Goal: Task Accomplishment & Management: Manage account settings

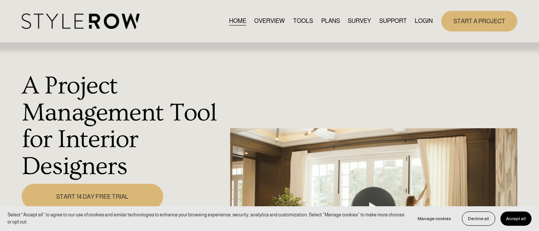
click at [422, 21] on link "LOGIN" at bounding box center [424, 21] width 18 height 10
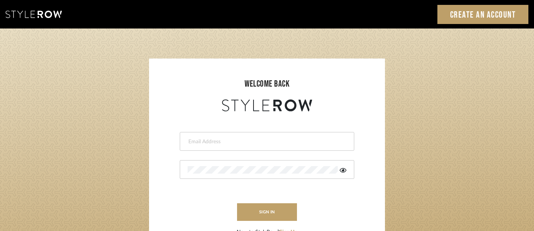
click at [250, 145] on input "email" at bounding box center [266, 141] width 157 height 7
type input "b"
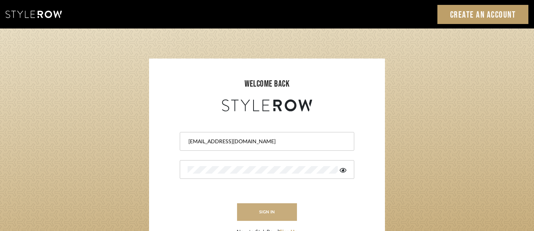
click at [289, 215] on button "sign in" at bounding box center [267, 212] width 60 height 18
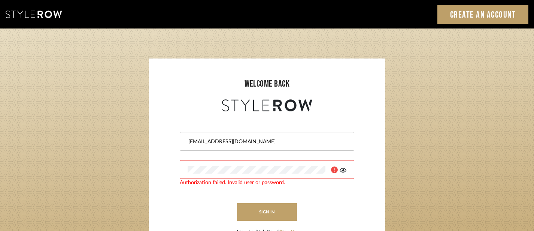
click at [218, 142] on input "shumakerreaalty@gmail.com" at bounding box center [266, 141] width 157 height 7
type input "[EMAIL_ADDRESS][DOMAIN_NAME]"
click at [252, 213] on button "sign in" at bounding box center [267, 212] width 60 height 18
click at [229, 164] on div at bounding box center [267, 169] width 174 height 19
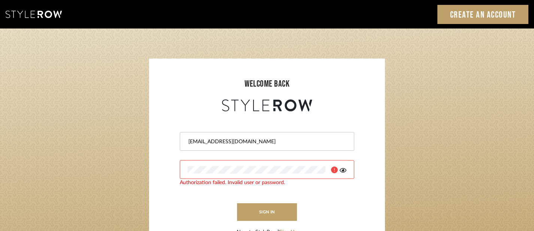
click at [229, 164] on div at bounding box center [267, 169] width 174 height 19
click at [345, 171] on icon at bounding box center [343, 170] width 7 height 6
click at [252, 210] on button "sign in" at bounding box center [267, 212] width 60 height 18
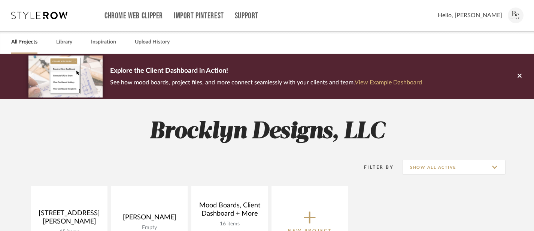
click at [373, 81] on link "View Example Dashboard" at bounding box center [388, 82] width 67 height 6
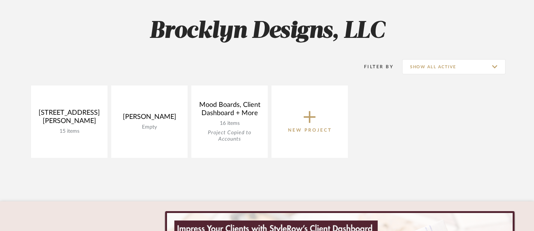
scroll to position [102, 0]
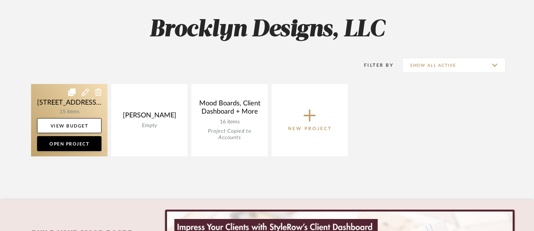
click at [79, 109] on link at bounding box center [69, 120] width 76 height 72
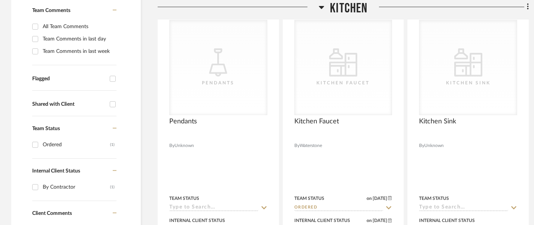
scroll to position [234, 0]
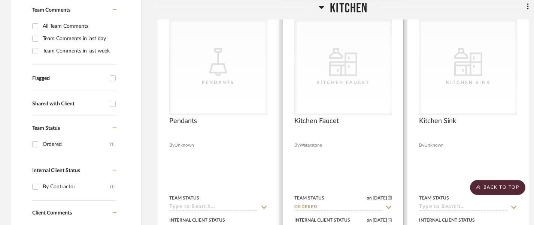
click at [326, 79] on div "Kitchen Faucet" at bounding box center [343, 82] width 75 height 7
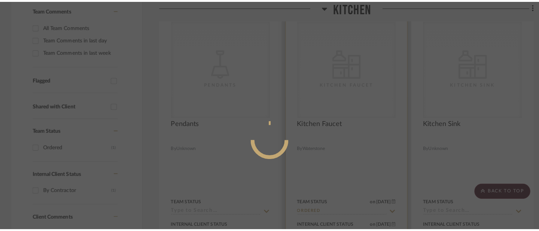
scroll to position [0, 0]
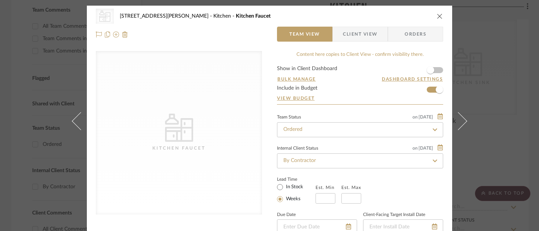
click at [341, 55] on div "Content here copies to Client View - confirm visibility there." at bounding box center [360, 54] width 166 height 7
click at [361, 34] on span "Client View" at bounding box center [360, 34] width 34 height 15
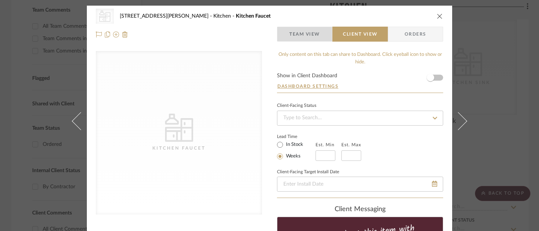
click at [311, 36] on span "Team View" at bounding box center [304, 34] width 31 height 15
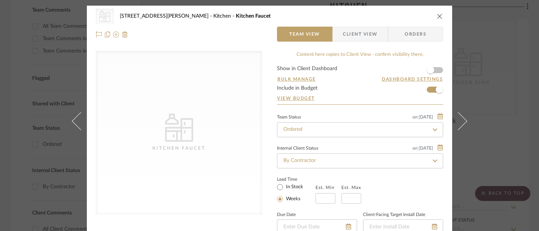
click at [177, 118] on icon "CategoryIconKitchen" at bounding box center [179, 127] width 28 height 28
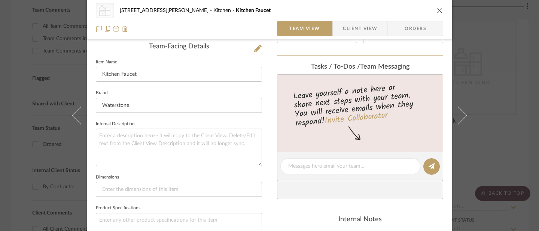
scroll to position [189, 0]
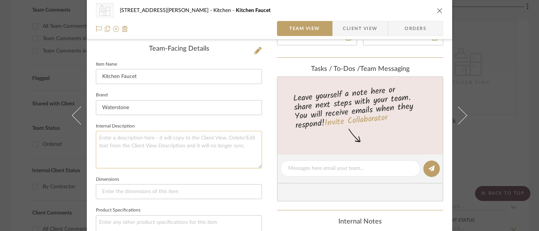
click at [177, 149] on textarea at bounding box center [179, 149] width 166 height 37
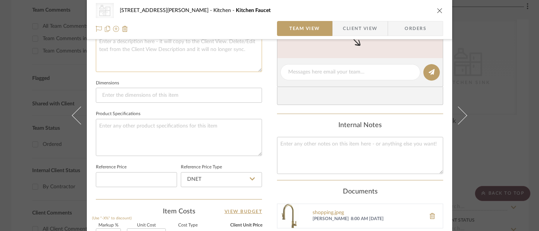
scroll to position [288, 0]
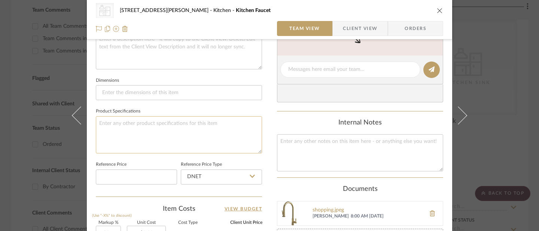
click at [167, 135] on textarea at bounding box center [179, 134] width 166 height 37
type textarea "Champagne"
click at [209, 176] on input "DNET" at bounding box center [221, 176] width 81 height 15
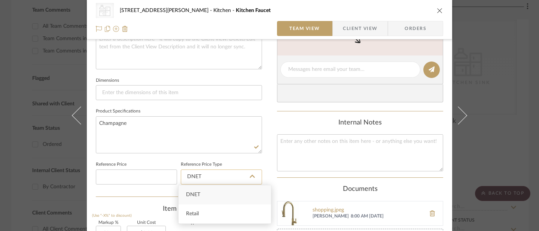
click at [209, 176] on input "DNET" at bounding box center [221, 176] width 81 height 15
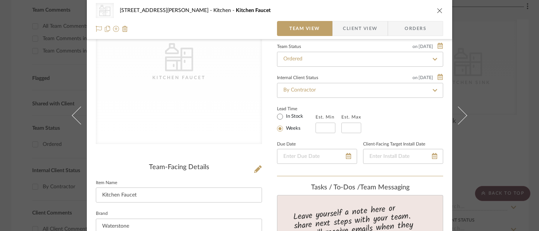
scroll to position [0, 0]
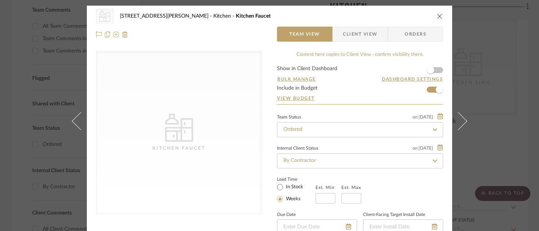
click at [188, 114] on icon "CategoryIconKitchen" at bounding box center [179, 127] width 28 height 28
click at [437, 15] on icon "close" at bounding box center [440, 16] width 6 height 6
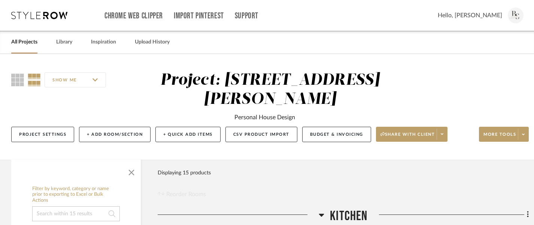
click at [78, 80] on input "SHOW ME" at bounding box center [75, 79] width 61 height 15
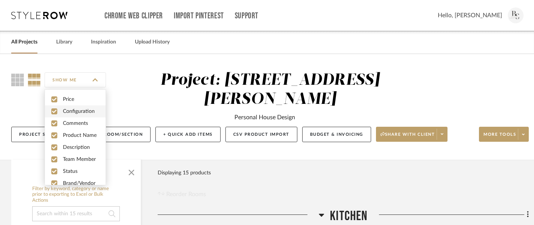
scroll to position [20, 0]
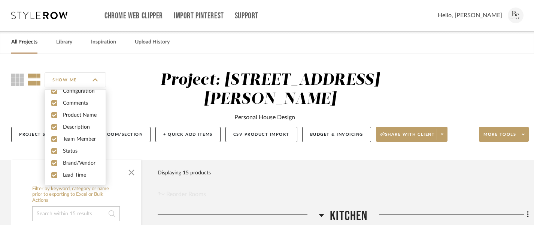
click at [130, 97] on div "SHOW ME Project: 2217 Coley Forest Personal House Design Project Settings + Add…" at bounding box center [269, 109] width 539 height 76
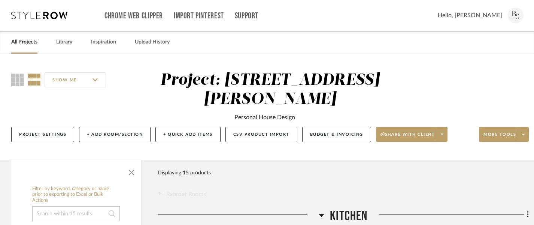
click at [36, 82] on icon at bounding box center [34, 79] width 13 height 13
click at [9, 79] on div "SHOW ME Project: 2217 Coley Forest Personal House Design Project Settings + Add…" at bounding box center [269, 109] width 539 height 76
click at [18, 81] on icon at bounding box center [17, 79] width 13 height 13
click at [37, 84] on icon at bounding box center [34, 79] width 13 height 13
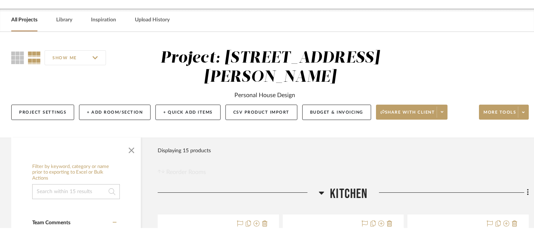
scroll to position [0, 0]
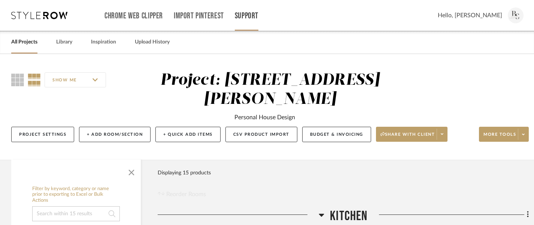
click at [251, 13] on link "Support" at bounding box center [247, 16] width 24 height 6
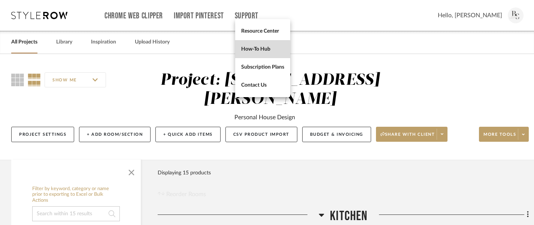
click at [257, 49] on span "How-To Hub" at bounding box center [262, 49] width 43 height 6
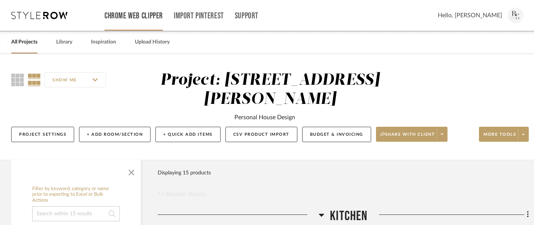
click at [130, 19] on link "Chrome Web Clipper" at bounding box center [133, 16] width 58 height 6
click at [21, 42] on link "All Projects" at bounding box center [24, 42] width 26 height 10
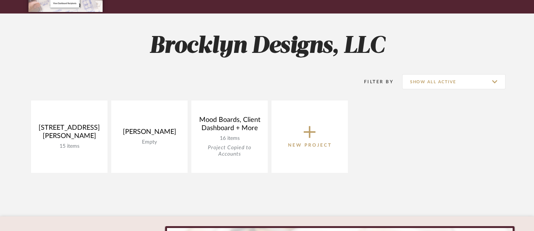
scroll to position [87, 0]
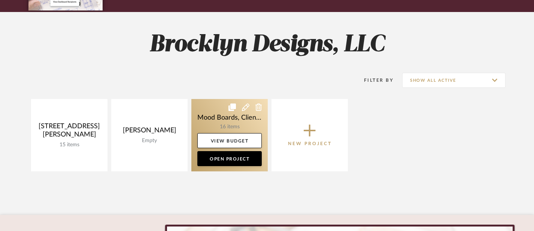
click at [249, 124] on link at bounding box center [229, 135] width 76 height 72
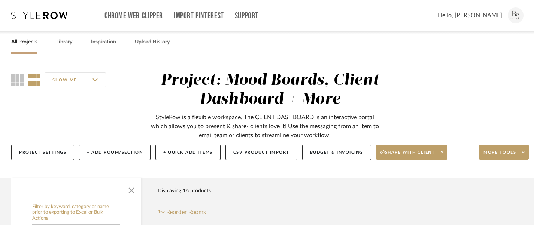
click at [24, 42] on link "All Projects" at bounding box center [24, 42] width 26 height 10
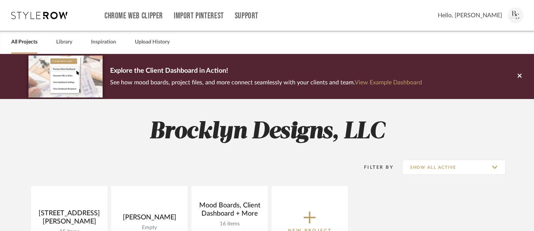
click at [189, 129] on h2 "Brocklyn Designs, LLC" at bounding box center [267, 132] width 534 height 28
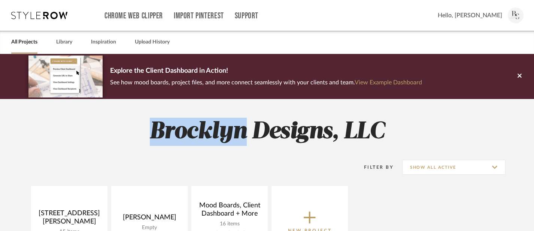
click at [189, 129] on h2 "Brocklyn Designs, LLC" at bounding box center [267, 132] width 534 height 28
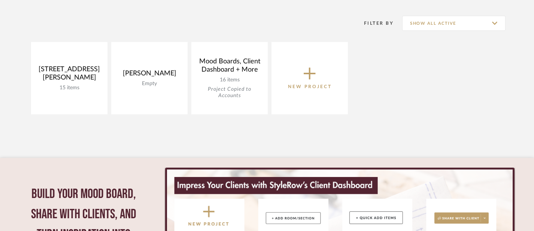
scroll to position [142, 0]
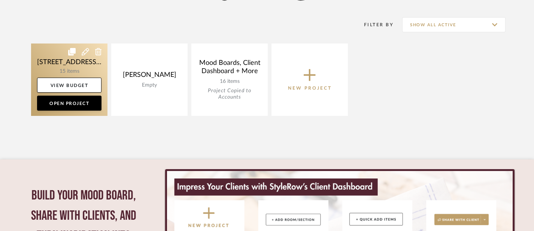
click at [97, 70] on link at bounding box center [69, 79] width 76 height 72
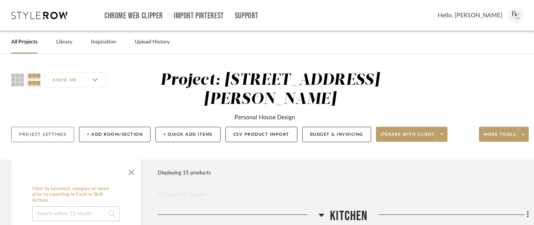
click at [57, 127] on button "Project Settings" at bounding box center [42, 134] width 63 height 15
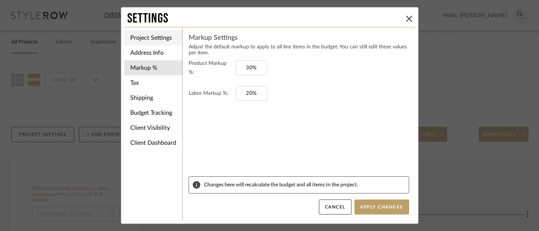
click at [162, 39] on li "Project Settings" at bounding box center [153, 37] width 58 height 15
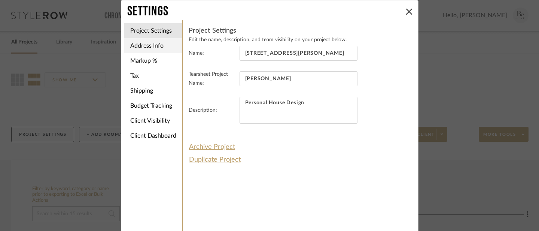
click at [158, 50] on li "Address Info" at bounding box center [153, 45] width 58 height 15
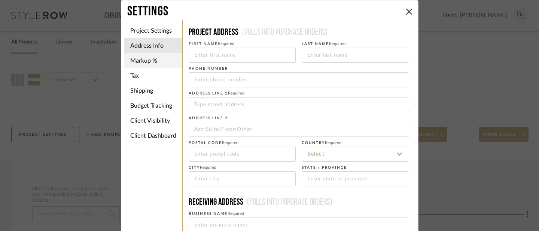
click at [144, 60] on li "Markup %" at bounding box center [153, 60] width 58 height 15
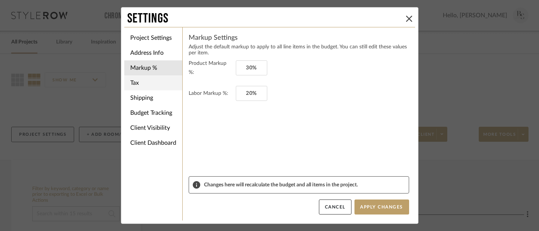
click at [144, 81] on li "Tax" at bounding box center [153, 82] width 58 height 15
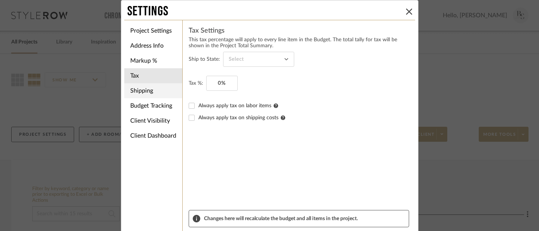
click at [147, 91] on li "Shipping" at bounding box center [153, 90] width 58 height 15
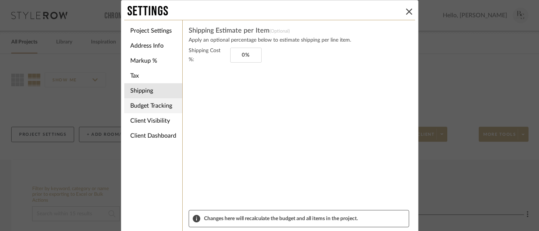
click at [148, 105] on li "Budget Tracking" at bounding box center [153, 105] width 58 height 15
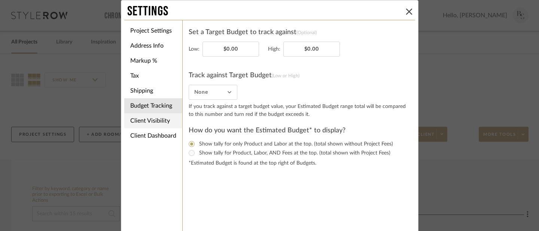
click at [155, 123] on li "Client Visibility" at bounding box center [153, 120] width 58 height 15
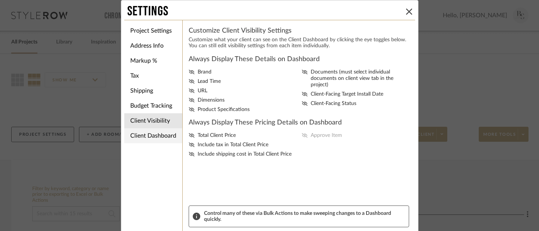
click at [152, 134] on li "Client Dashboard" at bounding box center [153, 135] width 58 height 15
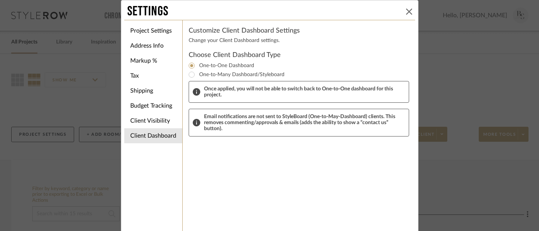
click at [408, 9] on icon at bounding box center [409, 12] width 6 height 6
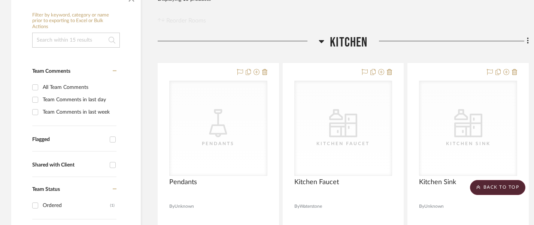
scroll to position [170, 0]
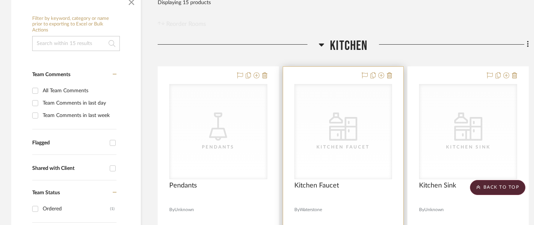
click at [345, 117] on icon "0" at bounding box center [343, 129] width 28 height 24
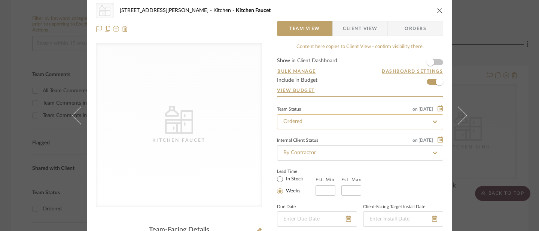
scroll to position [0, 0]
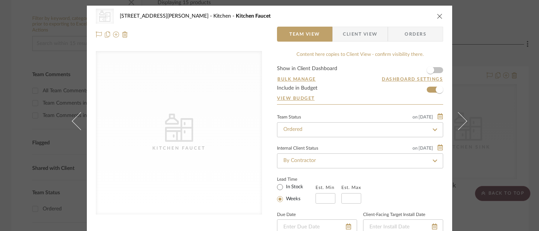
click at [106, 16] on icon at bounding box center [104, 16] width 11 height 9
click at [236, 16] on span "Kitchen Faucet" at bounding box center [253, 15] width 35 height 5
click at [113, 34] on icon at bounding box center [116, 34] width 6 height 6
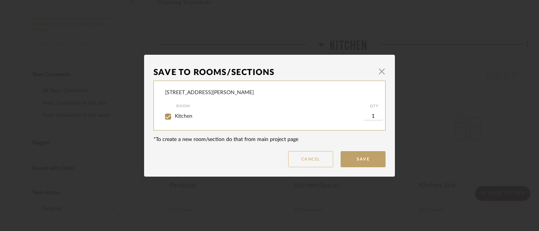
click at [324, 154] on button "Cancel" at bounding box center [310, 159] width 45 height 16
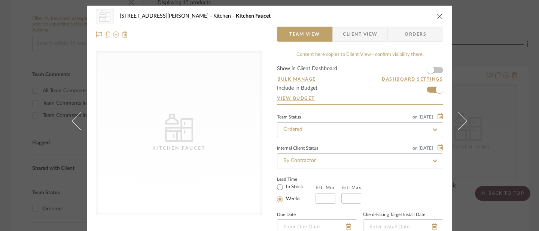
click at [106, 34] on icon at bounding box center [107, 34] width 5 height 6
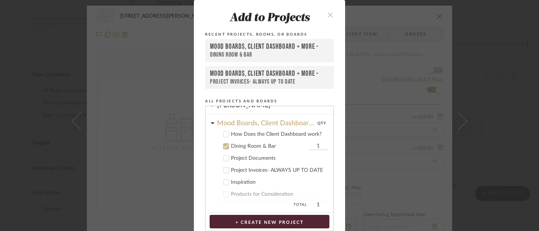
scroll to position [43, 0]
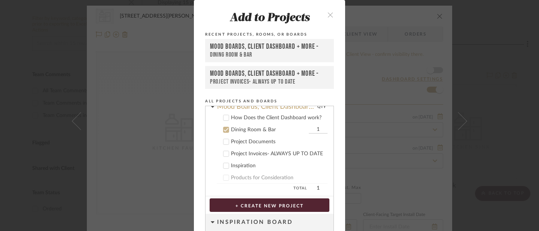
click at [328, 12] on icon "close" at bounding box center [330, 15] width 6 height 6
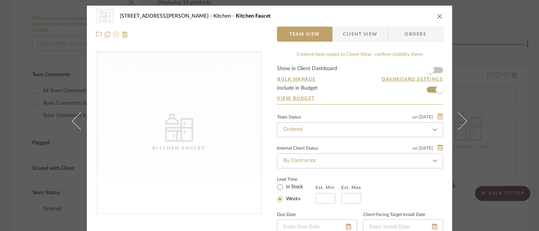
click at [115, 33] on icon at bounding box center [116, 34] width 6 height 6
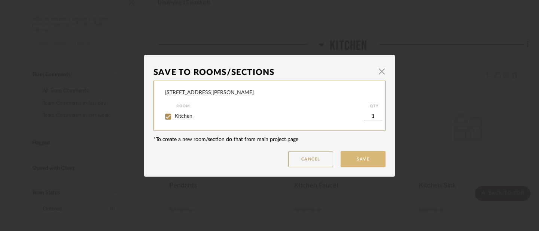
click at [352, 152] on button "Save" at bounding box center [363, 159] width 45 height 16
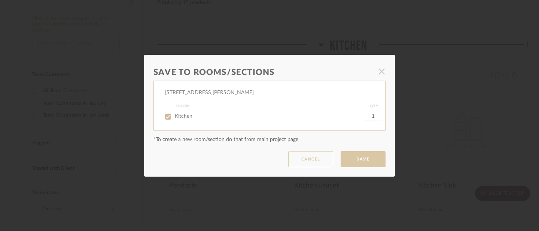
click at [353, 159] on dialog-content "Save To Rooms/Sections × 2217 Coley Forest Room QTY Kitchen 1 *To create a new …" at bounding box center [269, 116] width 251 height 122
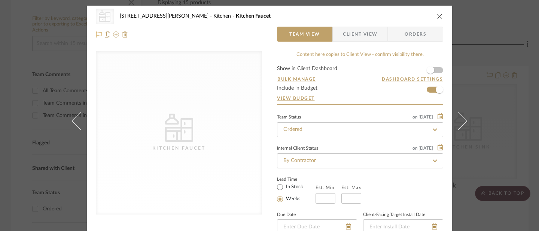
click at [97, 34] on icon at bounding box center [99, 34] width 6 height 6
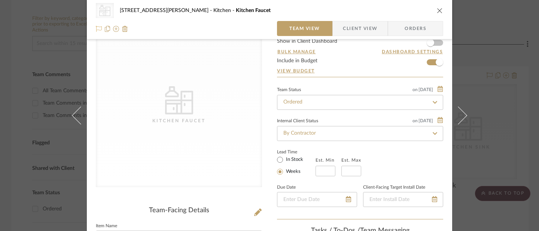
scroll to position [0, 0]
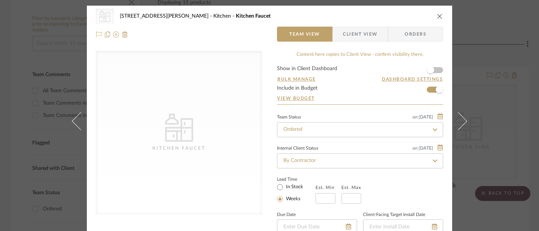
click at [162, 128] on div "CategoryIconKitchen Kitchen Faucet" at bounding box center [179, 132] width 166 height 163
click at [437, 18] on icon "close" at bounding box center [440, 16] width 6 height 6
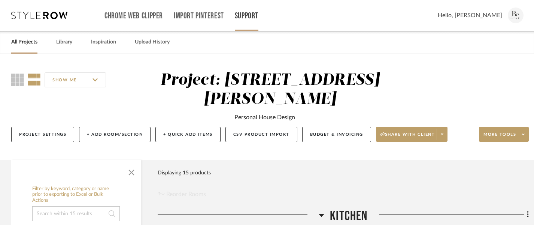
click at [251, 19] on link "Support" at bounding box center [247, 16] width 24 height 6
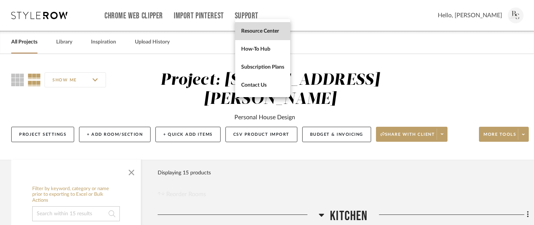
click at [255, 32] on span "Resource Center" at bounding box center [262, 31] width 43 height 6
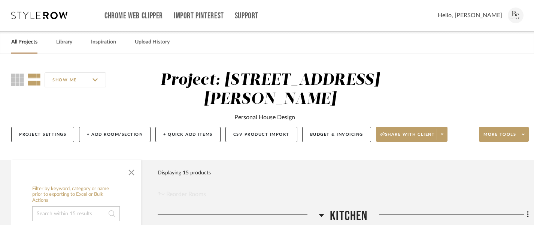
click at [50, 15] on icon at bounding box center [39, 15] width 56 height 7
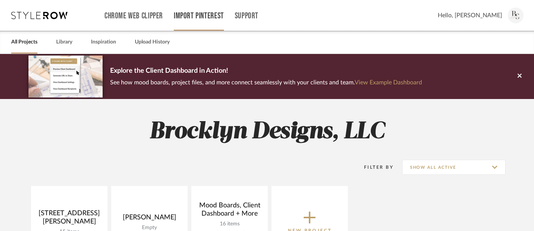
click at [187, 13] on link "Import Pinterest" at bounding box center [199, 16] width 50 height 6
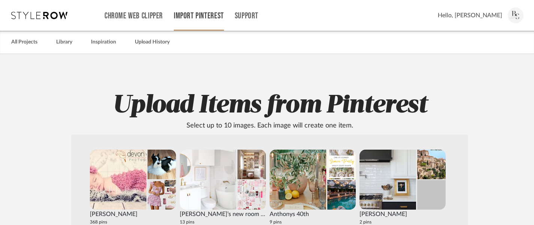
click at [195, 17] on link "Import Pinterest" at bounding box center [199, 16] width 50 height 6
click at [483, 15] on span "Hello, [PERSON_NAME]" at bounding box center [470, 15] width 64 height 9
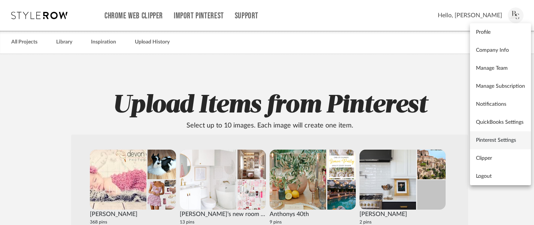
click at [492, 136] on link "Pinterest Settings" at bounding box center [500, 140] width 61 height 18
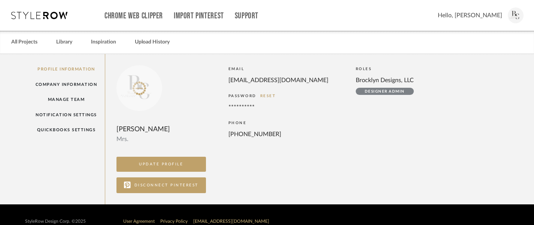
scroll to position [13, 0]
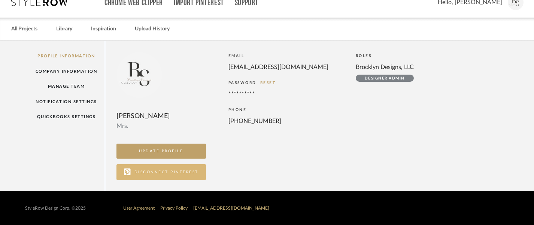
click at [164, 172] on button "DISCONNECT PINTEREST" at bounding box center [160, 172] width 89 height 16
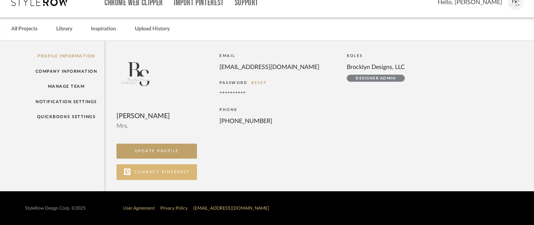
click at [176, 174] on button "CONNECT PINTEREST" at bounding box center [156, 172] width 80 height 16
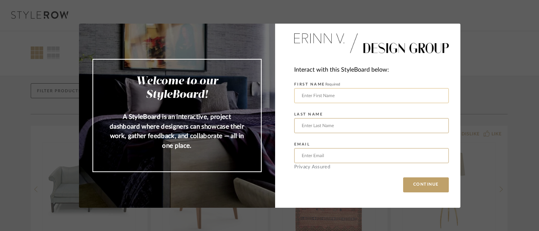
click at [362, 96] on input "text" at bounding box center [371, 95] width 155 height 15
type input "Brittany"
type input "Shumaker"
drag, startPoint x: 330, startPoint y: 156, endPoint x: 292, endPoint y: 151, distance: 38.5
click at [294, 151] on input "brocklyndesigns@gmail.com" at bounding box center [371, 155] width 155 height 15
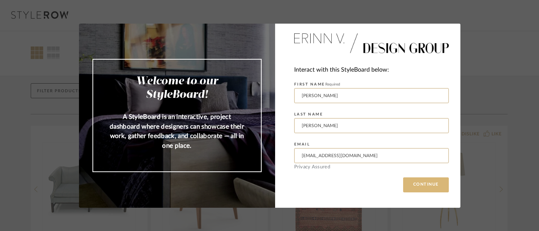
type input "shumakerrealty@gmail.com"
click at [418, 183] on button "CONTINUE" at bounding box center [426, 184] width 46 height 15
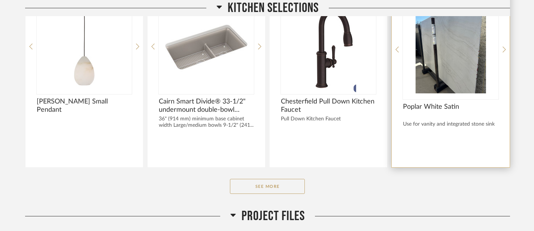
scroll to position [365, 0]
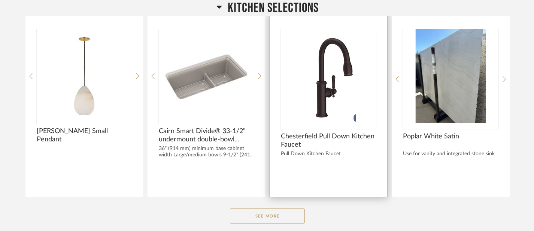
click at [350, 98] on img "0" at bounding box center [328, 76] width 95 height 94
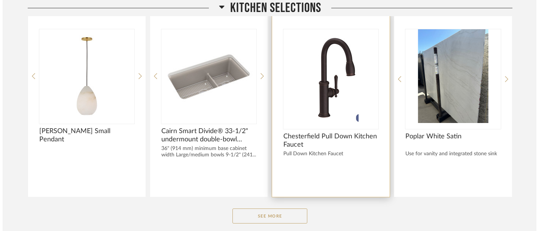
scroll to position [0, 0]
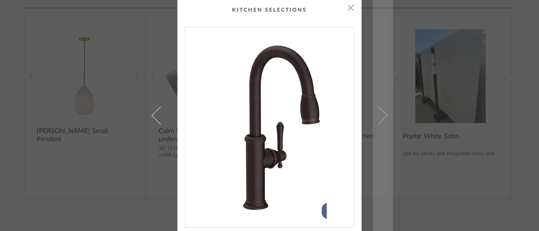
click at [381, 117] on span at bounding box center [379, 115] width 18 height 18
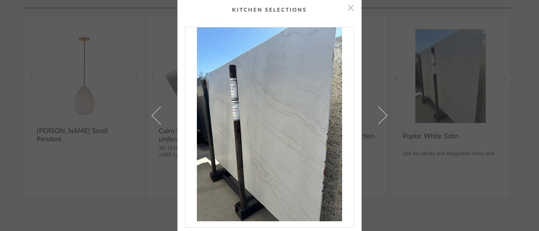
click at [350, 9] on span "button" at bounding box center [350, 7] width 15 height 15
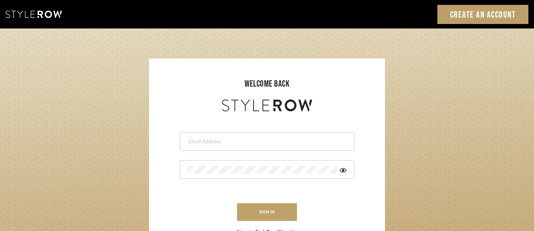
click at [264, 137] on div at bounding box center [267, 141] width 174 height 19
type input "shumakerrealty@gmail.com"
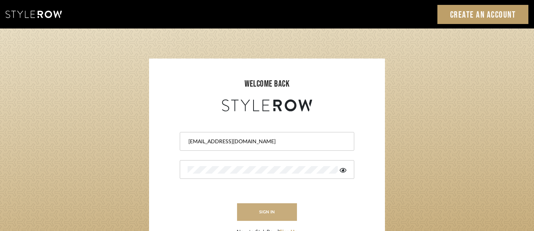
click at [274, 210] on button "sign in" at bounding box center [267, 212] width 60 height 18
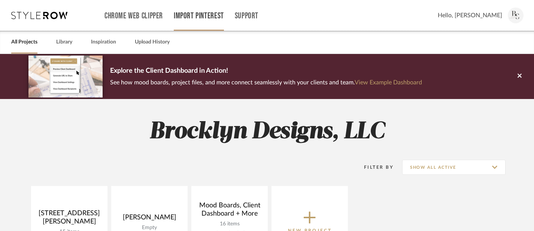
click at [191, 13] on link "Import Pinterest" at bounding box center [199, 16] width 50 height 6
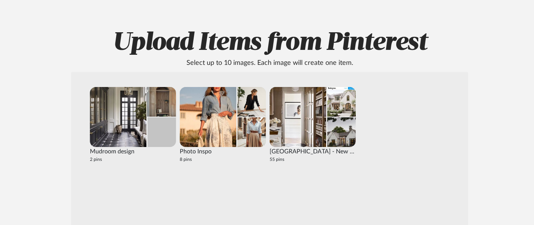
scroll to position [64, 0]
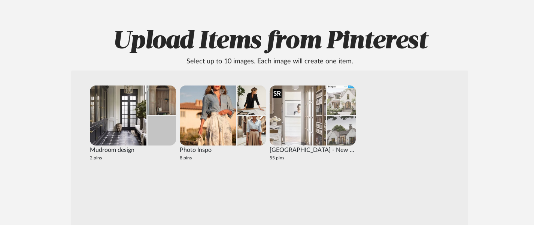
click at [315, 136] on img at bounding box center [298, 115] width 57 height 60
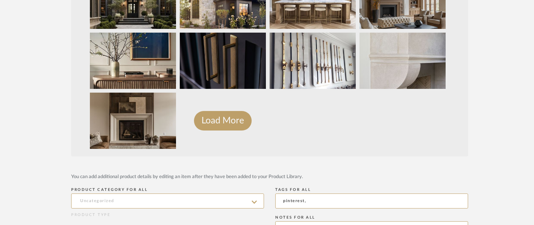
scroll to position [205, 0]
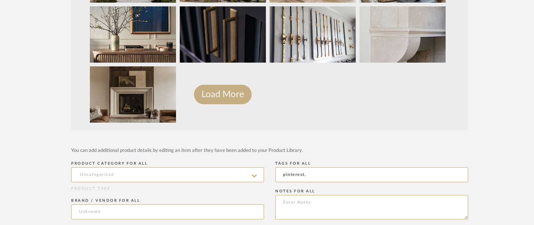
click at [219, 99] on button "Load More" at bounding box center [223, 94] width 58 height 19
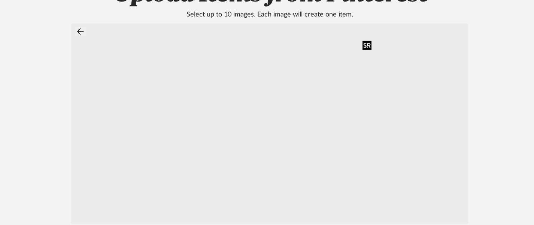
scroll to position [597, 0]
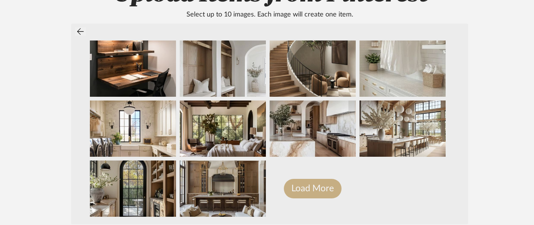
click at [308, 190] on button "Load More" at bounding box center [313, 188] width 58 height 19
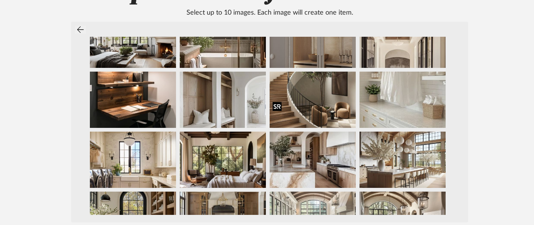
scroll to position [564, 0]
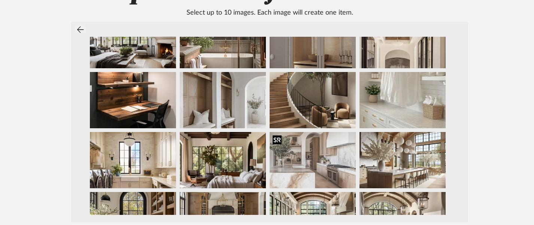
click at [338, 153] on img at bounding box center [313, 160] width 86 height 56
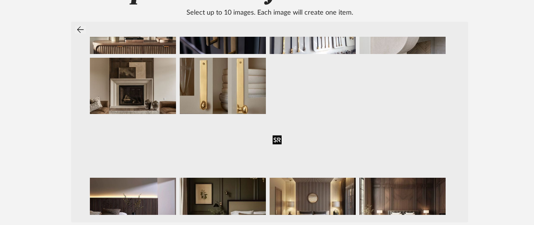
scroll to position [330, 0]
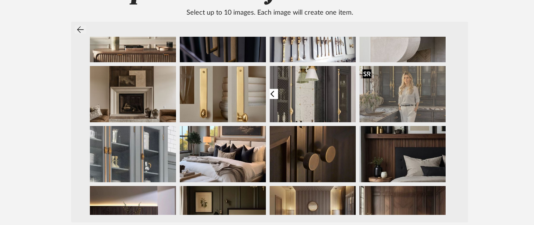
click at [379, 95] on img at bounding box center [402, 94] width 86 height 56
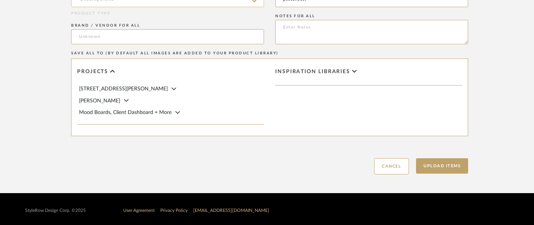
scroll to position [380, 0]
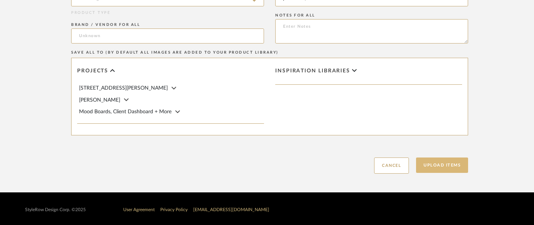
click at [443, 166] on button "Upload Items" at bounding box center [442, 164] width 52 height 15
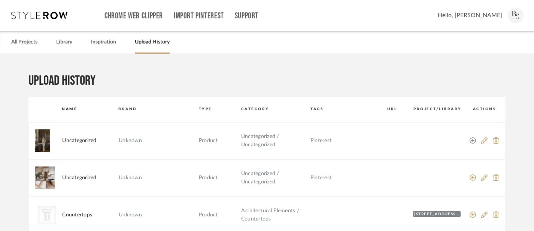
click at [474, 140] on icon at bounding box center [472, 140] width 7 height 7
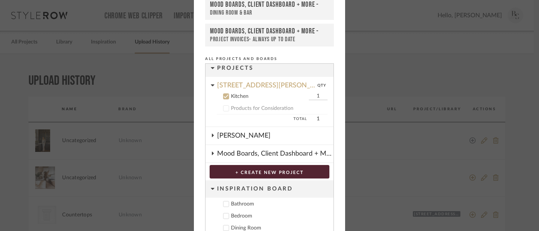
scroll to position [107, 0]
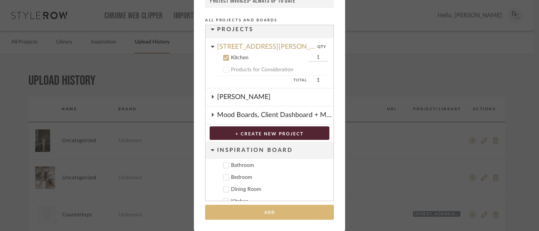
click at [264, 210] on button "Add" at bounding box center [269, 211] width 129 height 15
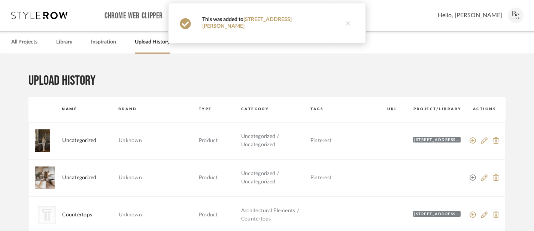
click at [472, 177] on icon at bounding box center [472, 177] width 6 height 6
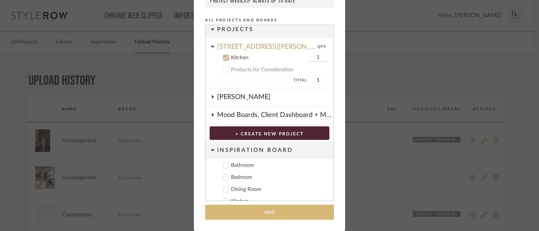
click at [262, 210] on button "Add" at bounding box center [269, 211] width 129 height 15
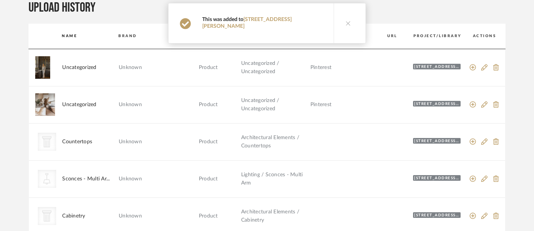
scroll to position [0, 0]
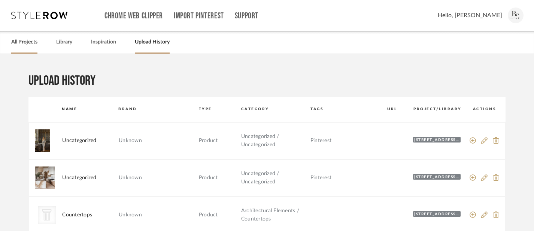
click at [30, 42] on link "All Projects" at bounding box center [24, 42] width 26 height 10
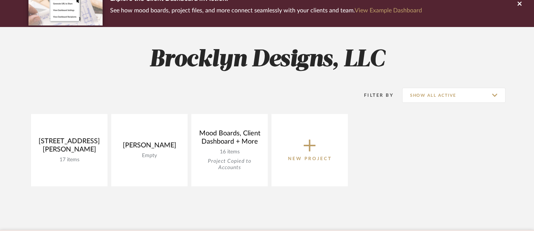
scroll to position [105, 0]
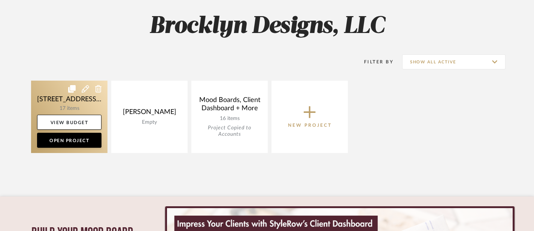
click at [79, 113] on link at bounding box center [69, 116] width 76 height 72
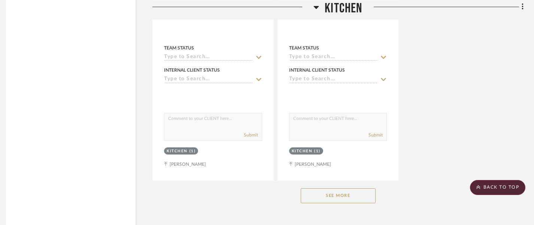
scroll to position [1063, 5]
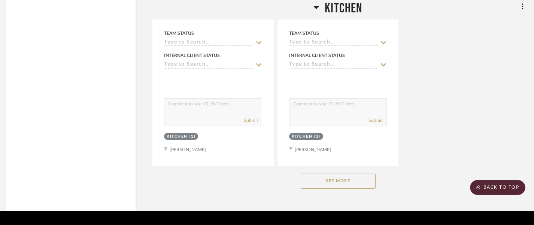
click at [335, 173] on button "See More" at bounding box center [338, 180] width 75 height 15
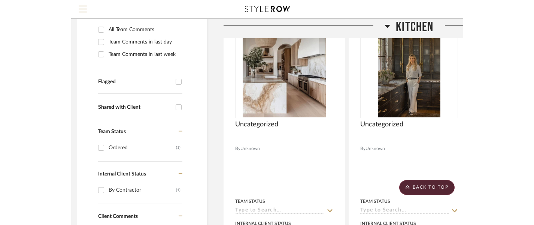
scroll to position [0, 5]
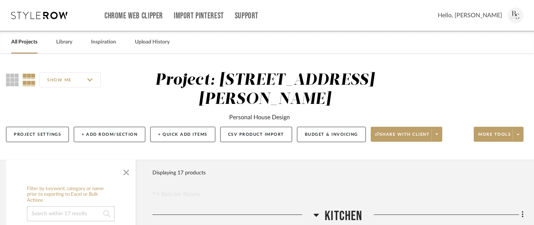
click at [24, 41] on link "All Projects" at bounding box center [24, 42] width 26 height 10
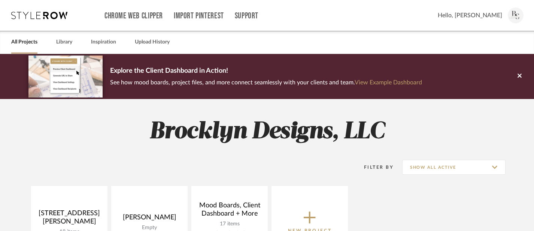
scroll to position [88, 0]
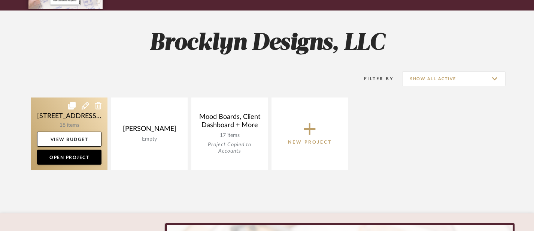
click at [84, 130] on link at bounding box center [69, 133] width 76 height 72
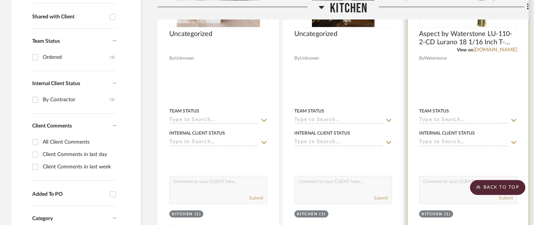
scroll to position [310, 0]
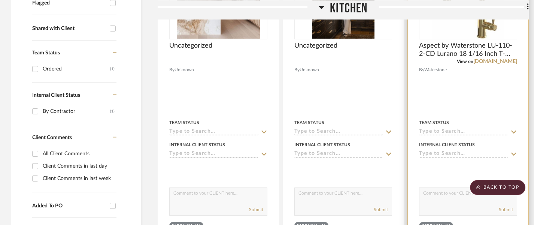
click at [440, 128] on input at bounding box center [463, 131] width 89 height 7
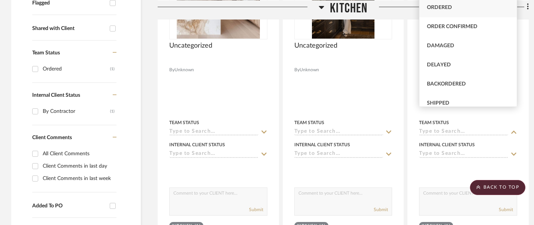
click at [435, 10] on div "Ordered" at bounding box center [467, 7] width 97 height 19
type input "[DATE]"
type input "Ordered"
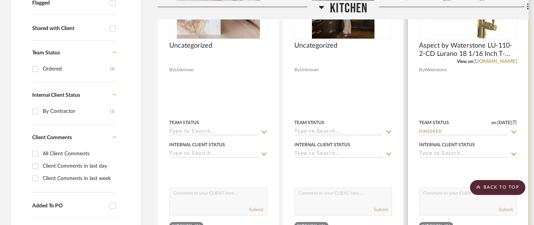
click at [446, 151] on input at bounding box center [463, 154] width 89 height 7
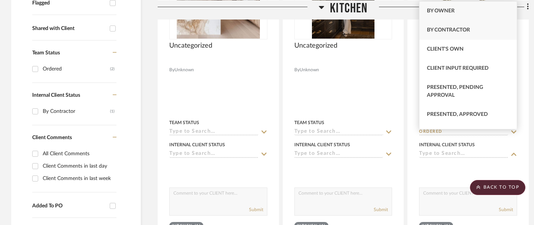
click at [459, 29] on span "By Contractor" at bounding box center [448, 29] width 43 height 5
type input "[DATE]"
type input "By Contractor"
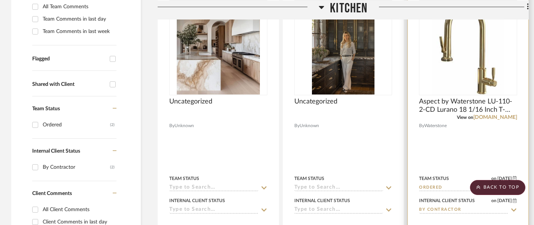
scroll to position [252, 0]
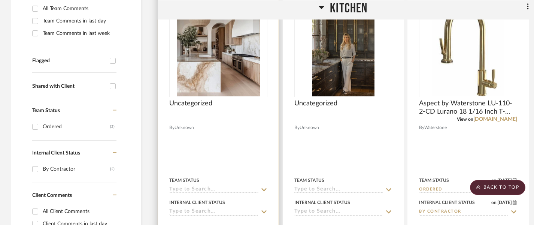
click at [182, 186] on input at bounding box center [213, 189] width 89 height 7
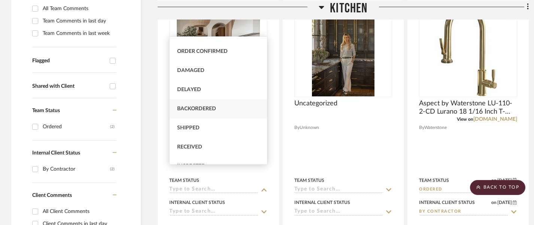
scroll to position [0, 0]
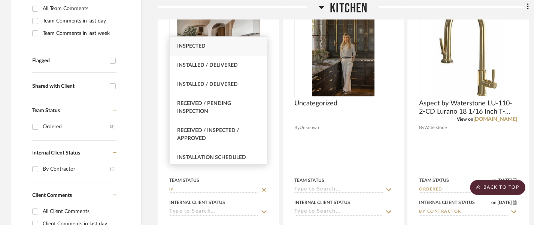
type input "i"
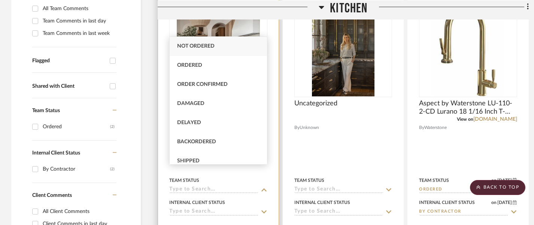
click at [191, 219] on div at bounding box center [218, 226] width 98 height 15
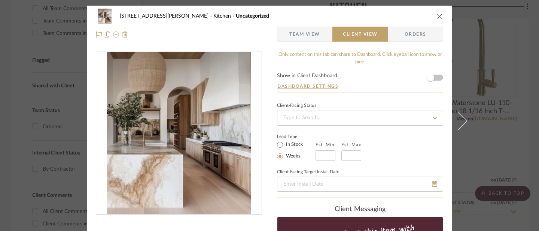
click at [439, 15] on icon "close" at bounding box center [440, 16] width 6 height 6
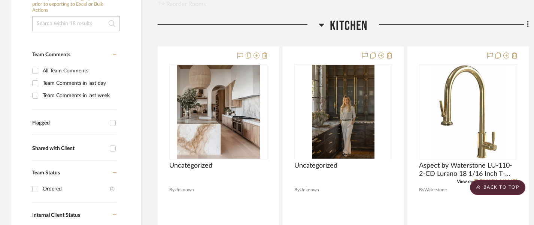
scroll to position [174, 0]
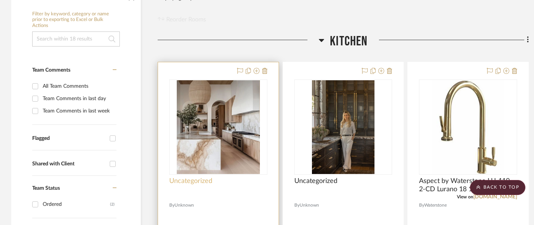
click at [192, 177] on span "Uncategorized" at bounding box center [190, 181] width 43 height 8
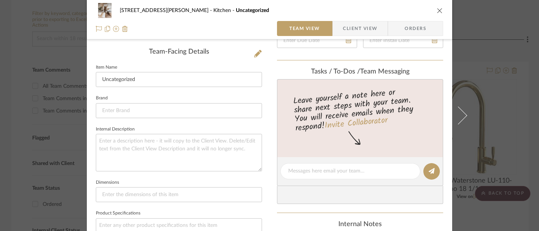
scroll to position [197, 0]
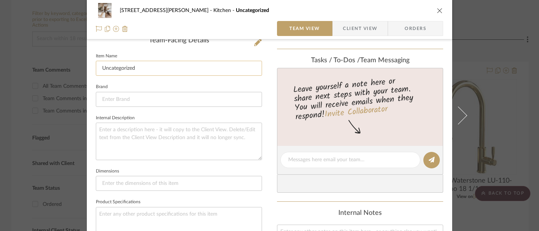
click at [121, 67] on input "Uncategorized" at bounding box center [179, 68] width 166 height 15
click at [110, 67] on input "Insporation" at bounding box center [179, 68] width 166 height 15
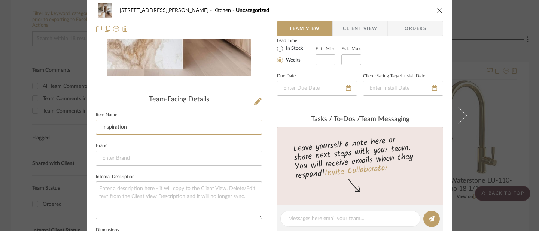
scroll to position [0, 0]
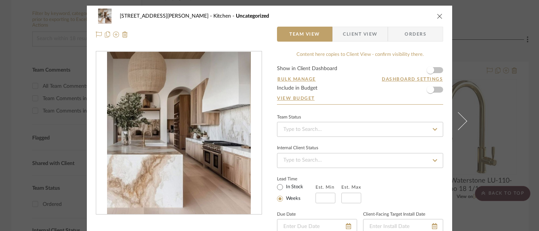
type input "Inspiration"
click at [439, 15] on icon "close" at bounding box center [440, 16] width 6 height 6
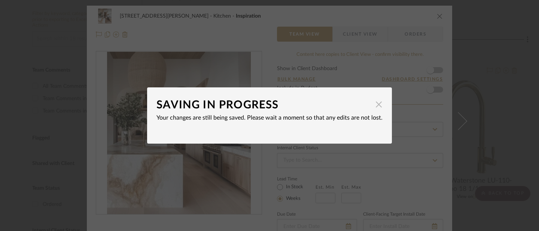
click at [377, 106] on span "button" at bounding box center [378, 104] width 15 height 15
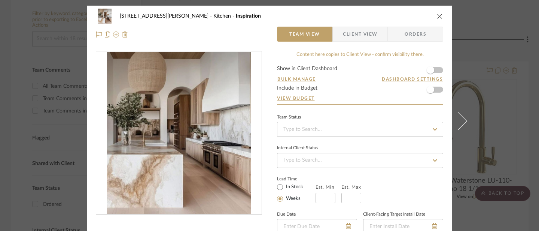
click at [439, 16] on icon "close" at bounding box center [440, 16] width 6 height 6
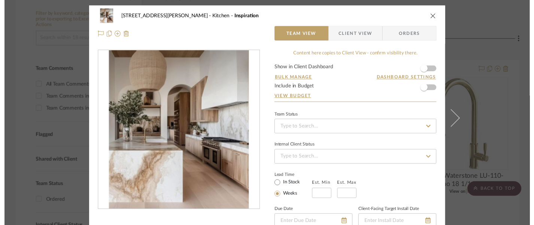
scroll to position [174, 0]
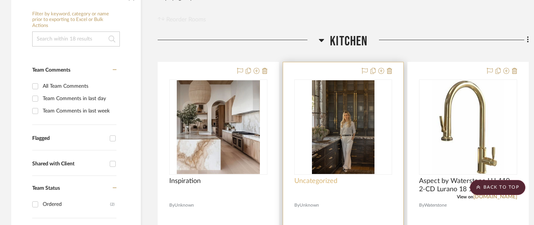
click at [325, 177] on span "Uncategorized" at bounding box center [315, 181] width 43 height 8
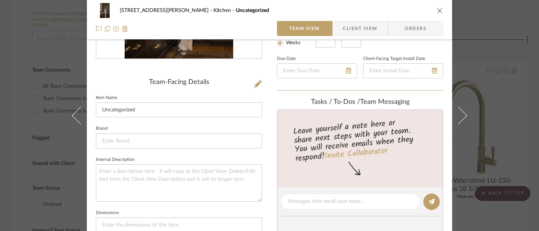
scroll to position [161, 0]
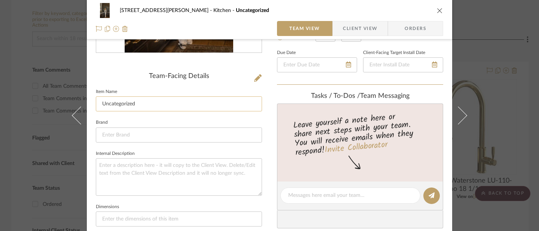
click at [171, 106] on input "Uncategorized" at bounding box center [179, 103] width 166 height 15
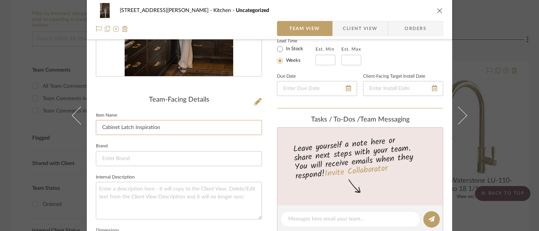
scroll to position [137, 0]
type input "Cabinet Latch Inspiration"
click at [440, 13] on icon "close" at bounding box center [440, 10] width 6 height 6
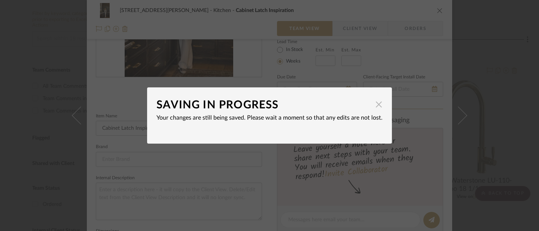
click at [376, 107] on span "button" at bounding box center [378, 104] width 15 height 15
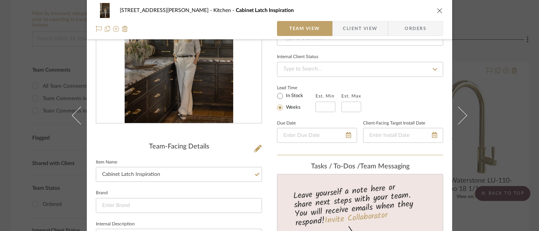
scroll to position [0, 0]
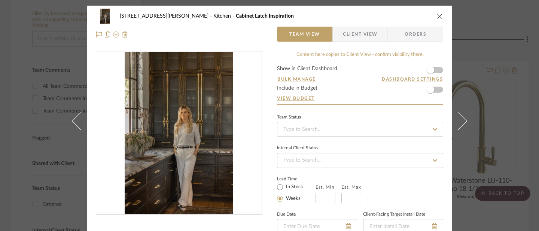
click at [437, 15] on icon "close" at bounding box center [440, 16] width 6 height 6
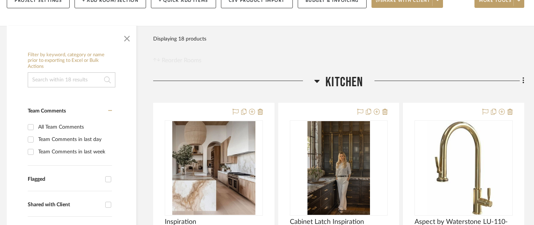
scroll to position [131, 4]
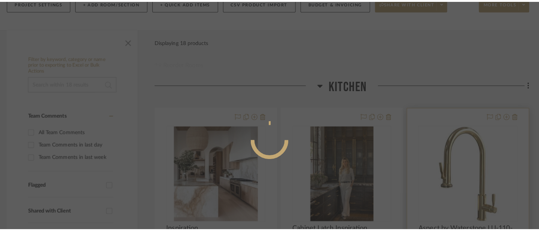
scroll to position [0, 0]
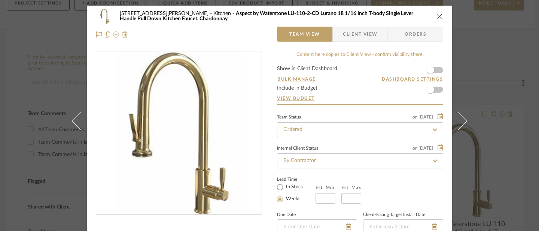
click at [437, 14] on icon "close" at bounding box center [440, 16] width 6 height 6
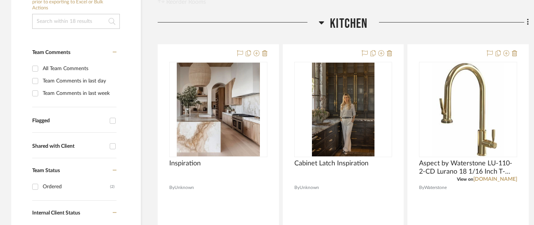
scroll to position [196, 0]
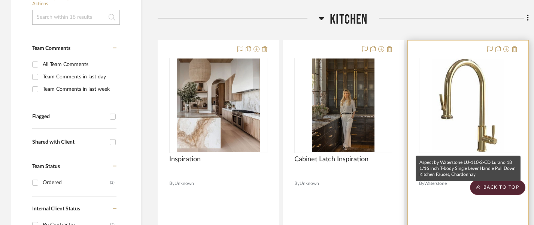
click at [475, 155] on span "Aspect by Waterstone LU-110-2-CD Lurano 18 1/16 Inch T-body Single Lever Handle…" at bounding box center [468, 163] width 98 height 16
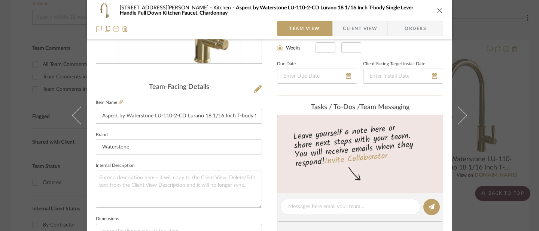
scroll to position [0, 0]
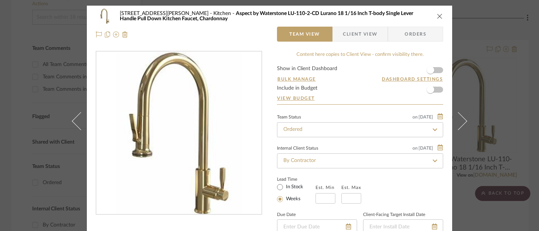
click at [439, 15] on icon "close" at bounding box center [440, 16] width 6 height 6
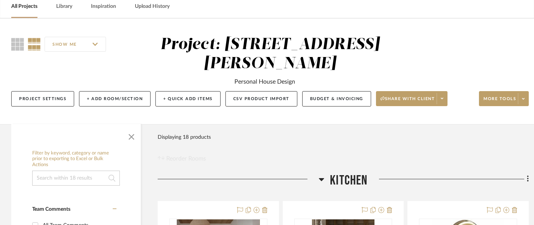
scroll to position [44, 0]
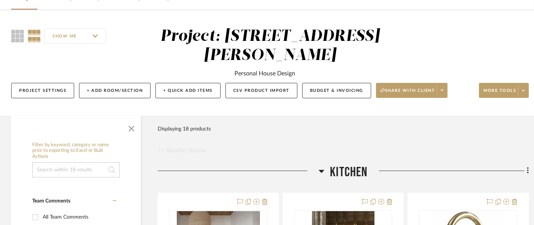
click at [322, 166] on icon at bounding box center [322, 170] width 6 height 9
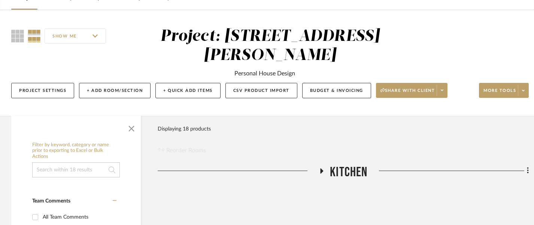
click at [322, 168] on icon at bounding box center [321, 171] width 9 height 6
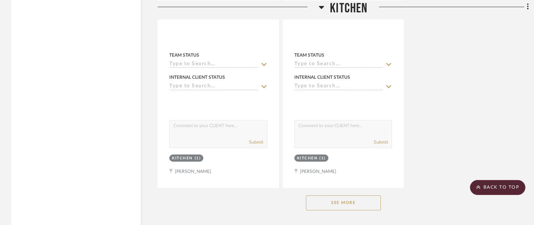
scroll to position [1063, 0]
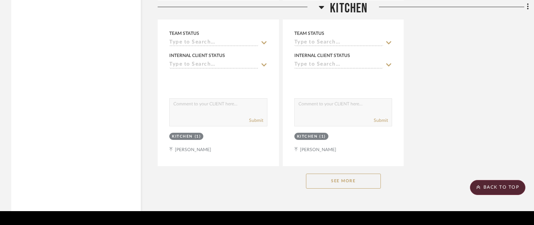
click at [327, 173] on button "See More" at bounding box center [343, 180] width 75 height 15
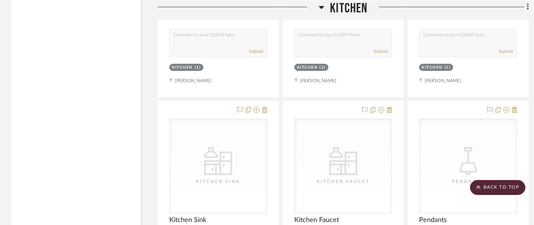
scroll to position [1818, 0]
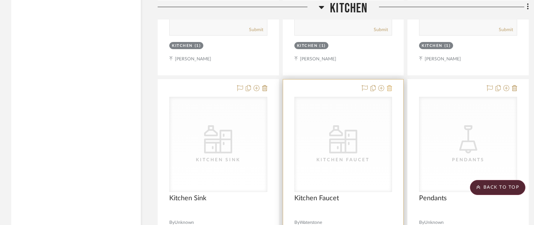
click at [390, 85] on icon at bounding box center [389, 88] width 5 height 6
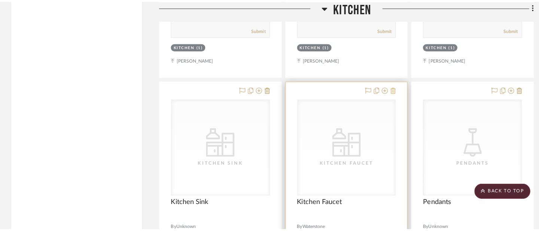
scroll to position [0, 0]
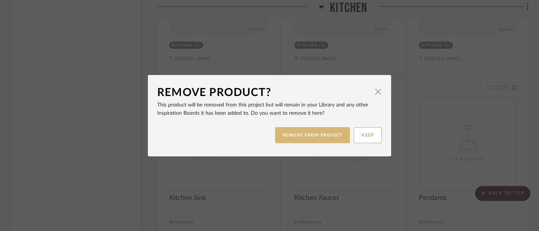
click at [324, 136] on button "REMOVE FROM PROJECT" at bounding box center [312, 135] width 75 height 16
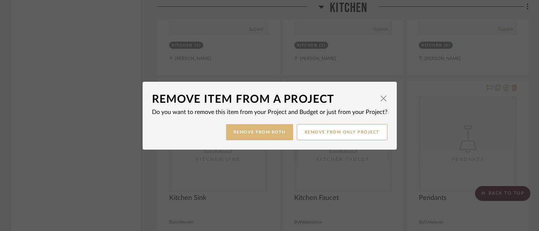
click at [276, 131] on button "Remove from Both" at bounding box center [259, 132] width 67 height 16
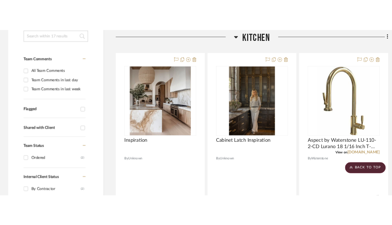
scroll to position [210, 0]
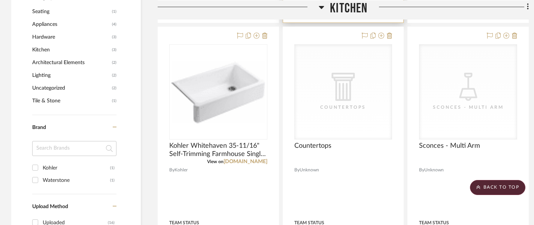
scroll to position [559, 0]
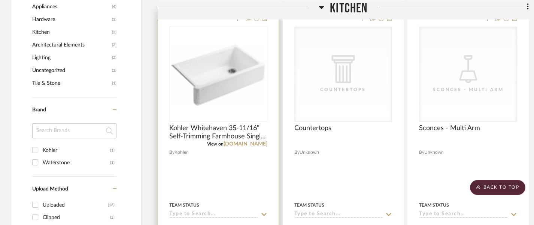
click at [209, 200] on div "Team Status" at bounding box center [218, 209] width 98 height 18
click at [212, 211] on input at bounding box center [213, 214] width 89 height 7
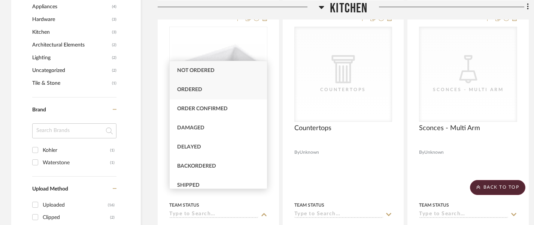
click at [222, 89] on div "Ordered" at bounding box center [218, 89] width 97 height 19
type input "[DATE]"
type input "Ordered"
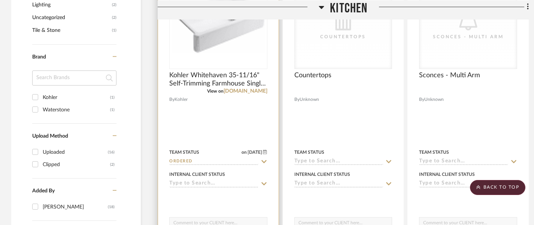
scroll to position [613, 0]
click at [206, 168] on div "Internal Client Status" at bounding box center [218, 177] width 98 height 18
click at [207, 179] on input at bounding box center [213, 182] width 89 height 7
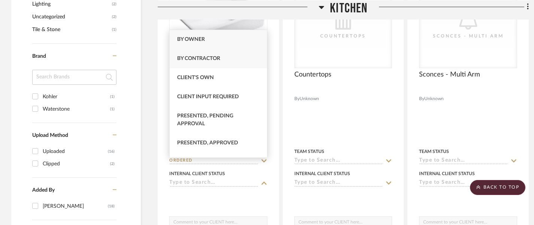
click at [203, 55] on div "By Contractor" at bounding box center [218, 58] width 97 height 19
type input "[DATE]"
type input "By Contractor"
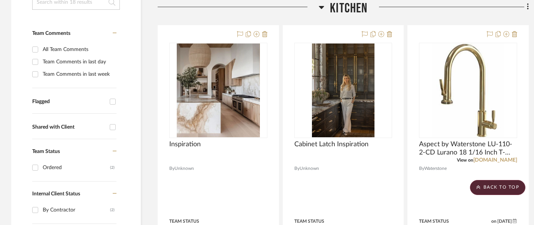
scroll to position [0, 0]
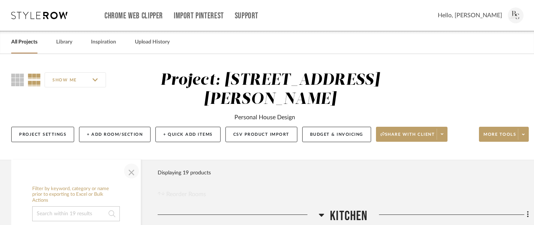
click at [128, 162] on span "button" at bounding box center [131, 171] width 18 height 18
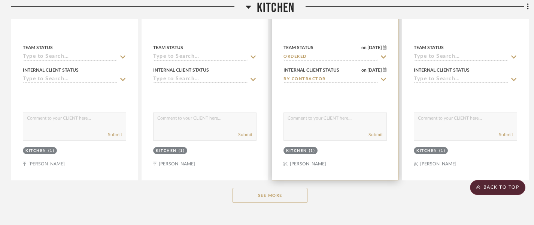
scroll to position [385, 1]
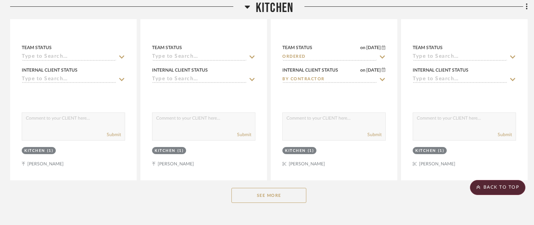
click at [285, 188] on button "See More" at bounding box center [268, 195] width 75 height 15
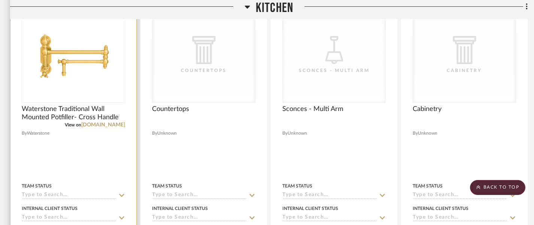
scroll to position [589, 1]
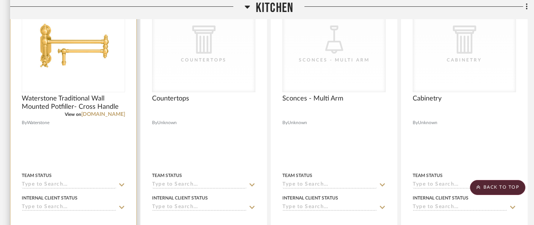
click at [45, 170] on div "Team Status" at bounding box center [73, 179] width 103 height 18
click at [53, 181] on input at bounding box center [69, 184] width 94 height 7
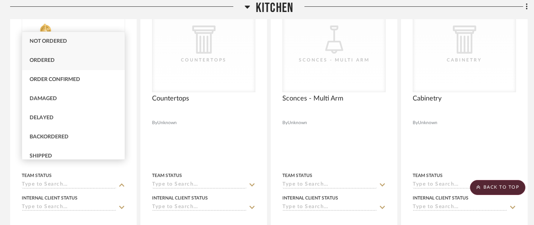
click at [65, 68] on div "Ordered" at bounding box center [73, 60] width 103 height 19
type input "[DATE]"
type input "Ordered"
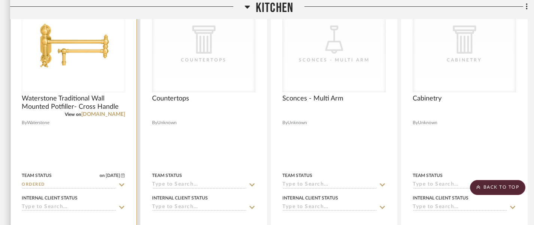
click at [67, 204] on input at bounding box center [69, 207] width 94 height 7
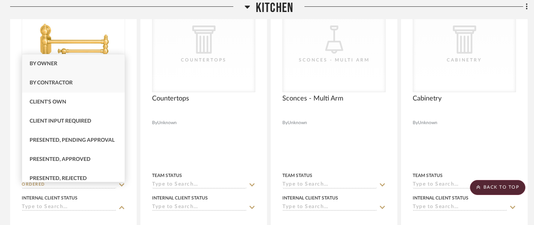
click at [59, 88] on div "By Contractor" at bounding box center [73, 82] width 103 height 19
type input "[DATE]"
type input "By Contractor"
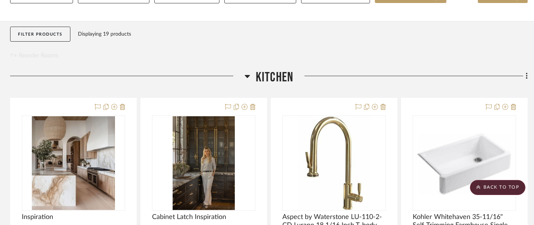
scroll to position [0, 1]
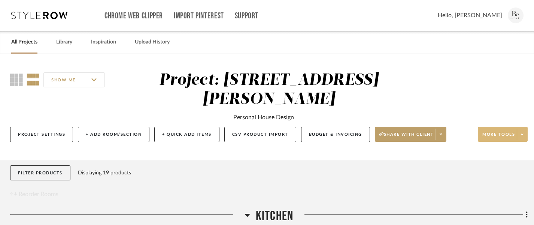
click at [521, 132] on icon at bounding box center [522, 134] width 3 height 4
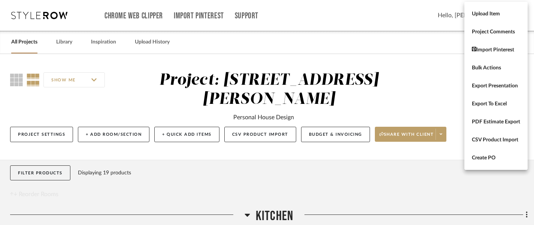
click at [407, 151] on div at bounding box center [267, 112] width 534 height 225
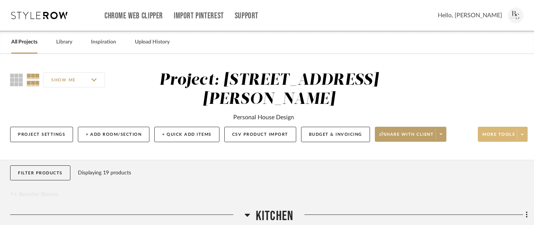
click at [244, 208] on div at bounding box center [127, 217] width 234 height 19
click at [248, 213] on icon at bounding box center [246, 214] width 5 height 3
click at [524, 209] on fa-icon at bounding box center [525, 215] width 5 height 12
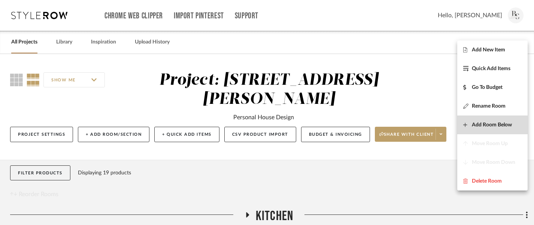
click at [504, 128] on button "Add Room Below" at bounding box center [492, 124] width 70 height 19
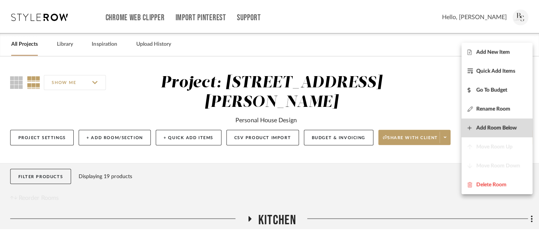
scroll to position [0, 0]
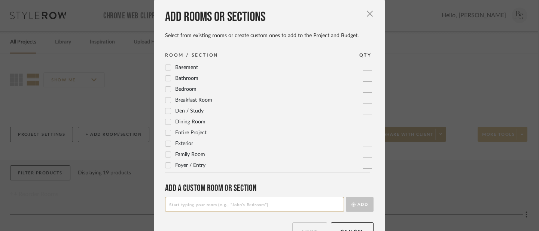
click at [219, 205] on input at bounding box center [254, 204] width 179 height 15
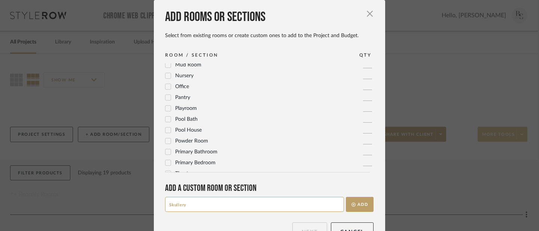
scroll to position [250, 0]
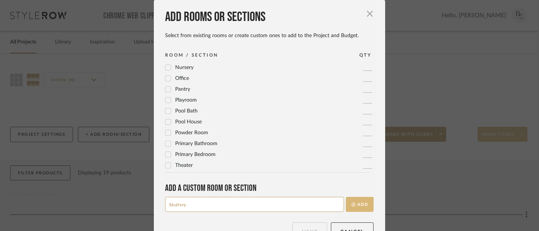
type input "Skullery"
click at [362, 208] on button "Add" at bounding box center [360, 204] width 28 height 15
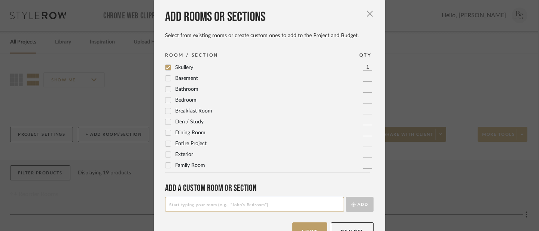
scroll to position [22, 0]
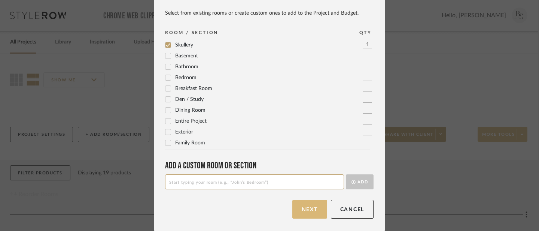
click at [302, 212] on button "Next" at bounding box center [309, 209] width 35 height 19
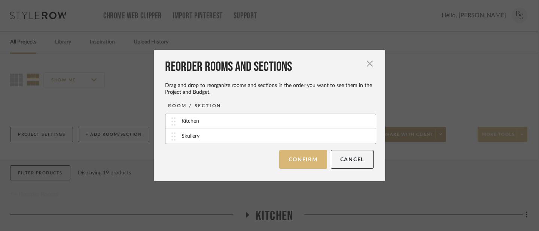
click at [311, 161] on button "Confirm" at bounding box center [303, 159] width 48 height 19
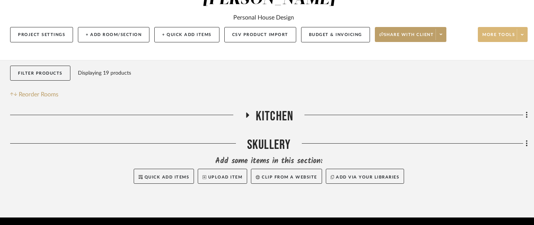
scroll to position [104, 1]
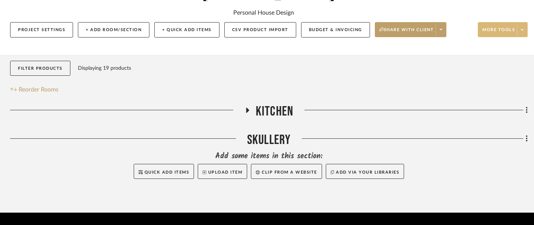
click at [272, 103] on span "Kitchen" at bounding box center [274, 111] width 37 height 16
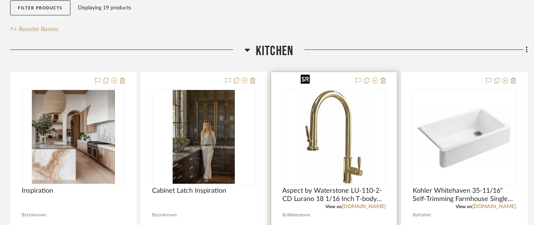
scroll to position [163, 1]
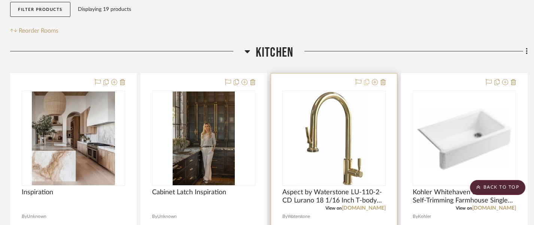
click at [368, 79] on icon at bounding box center [366, 82] width 5 height 6
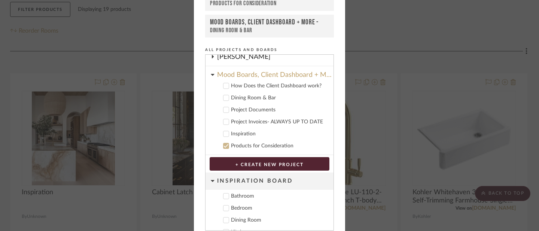
scroll to position [24, 0]
click at [211, 72] on icon at bounding box center [213, 74] width 4 height 6
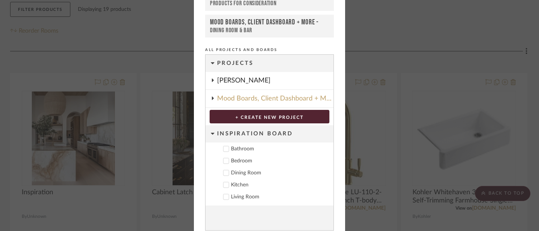
click at [212, 63] on icon at bounding box center [213, 63] width 4 height 6
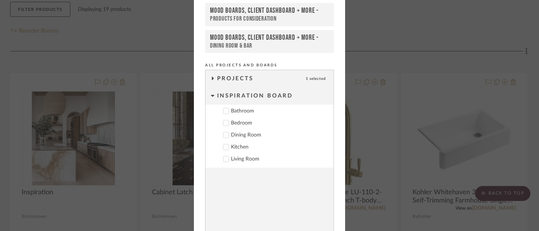
scroll to position [33, 0]
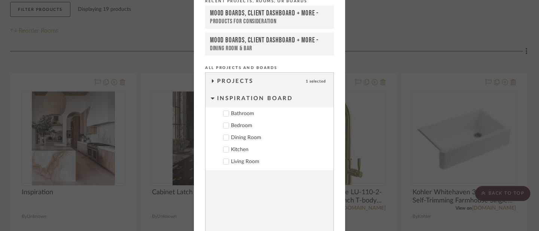
click at [212, 81] on icon at bounding box center [213, 80] width 2 height 3
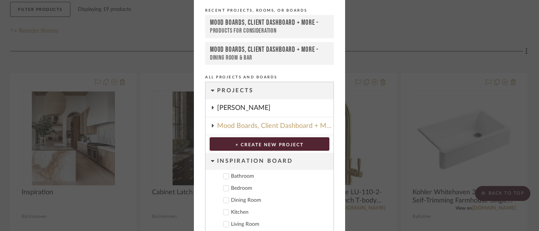
scroll to position [0, 0]
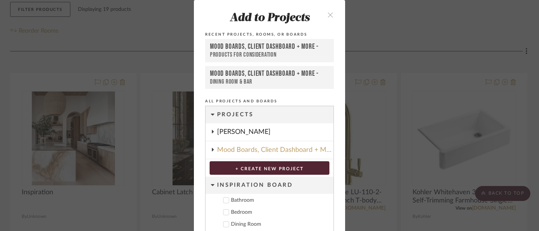
click at [329, 14] on icon "close" at bounding box center [330, 15] width 6 height 6
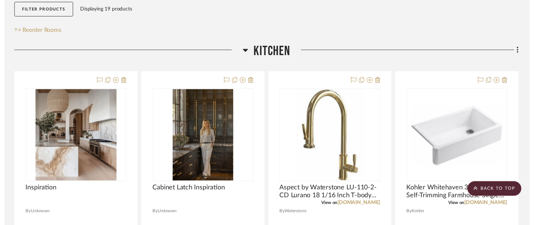
scroll to position [163, 1]
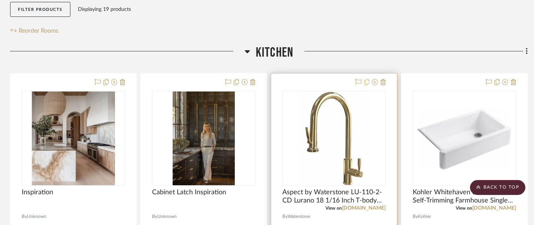
click at [367, 79] on icon at bounding box center [366, 82] width 5 height 6
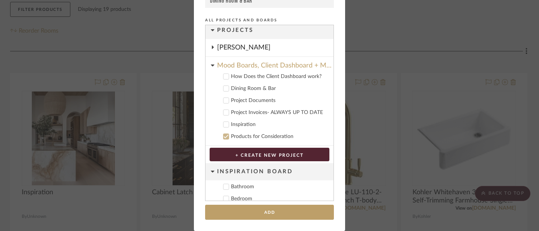
scroll to position [0, 0]
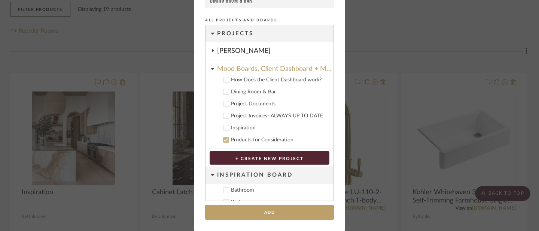
click at [211, 69] on icon at bounding box center [212, 69] width 3 height 2
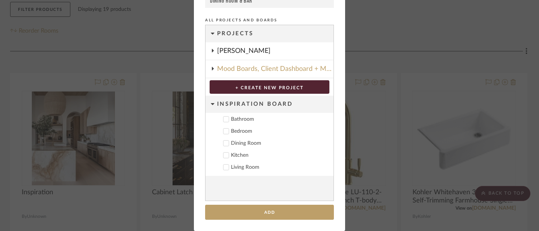
click at [211, 101] on icon at bounding box center [213, 104] width 4 height 6
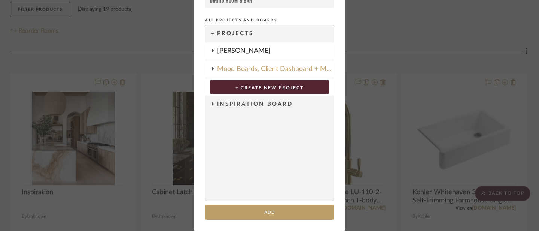
click at [211, 34] on icon at bounding box center [212, 34] width 3 height 2
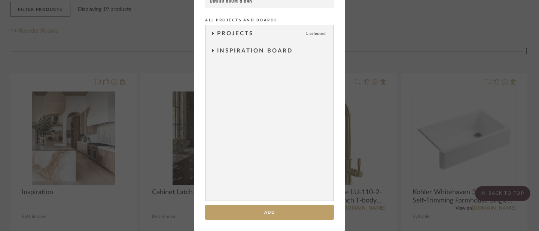
click at [212, 34] on icon at bounding box center [213, 32] width 2 height 3
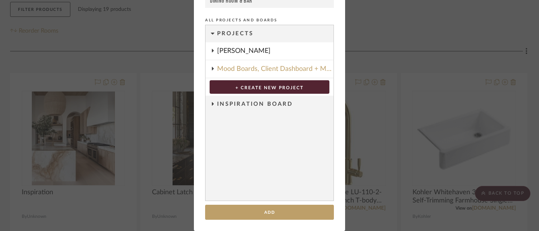
click at [211, 51] on icon at bounding box center [213, 51] width 6 height 4
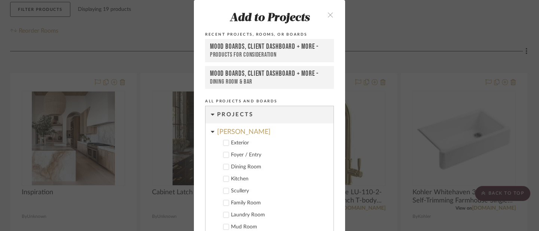
click at [331, 13] on button "close" at bounding box center [330, 14] width 22 height 15
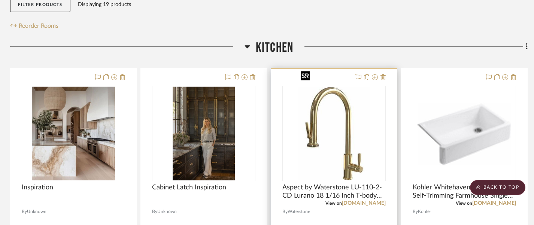
click at [356, 134] on img "0" at bounding box center [334, 133] width 73 height 94
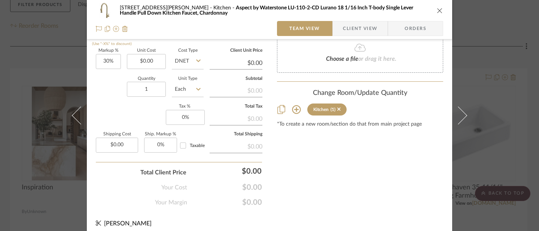
click at [293, 112] on icon at bounding box center [296, 109] width 9 height 9
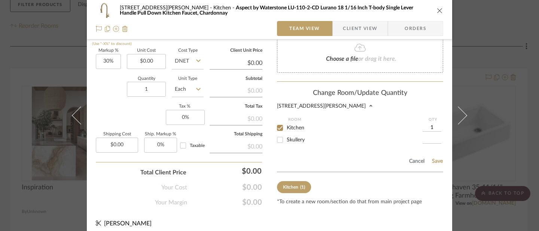
click at [277, 143] on input "Skullery" at bounding box center [280, 140] width 12 height 12
checkbox input "true"
type input "1"
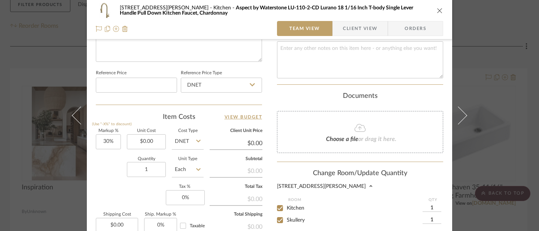
scroll to position [466, 0]
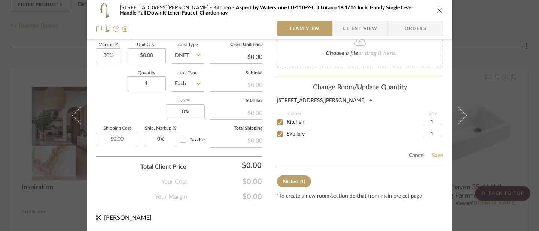
click at [433, 156] on button "Save" at bounding box center [438, 155] width 12 height 6
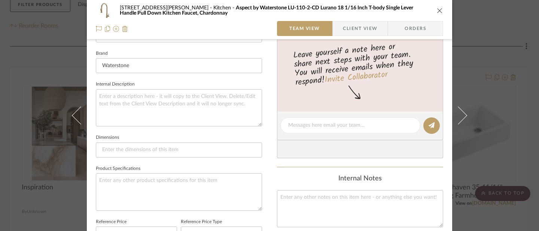
scroll to position [0, 0]
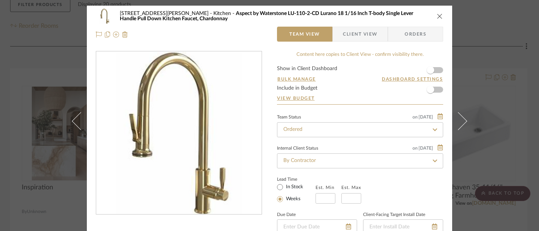
click at [438, 15] on icon "close" at bounding box center [440, 16] width 6 height 6
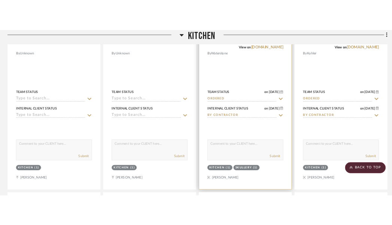
scroll to position [332, 1]
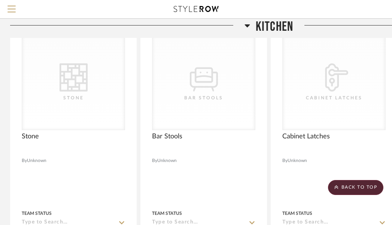
click at [245, 21] on icon at bounding box center [247, 25] width 6 height 9
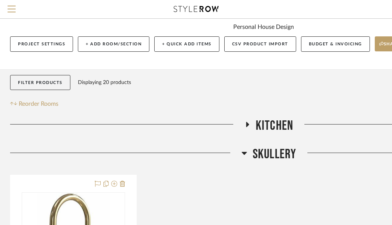
scroll to position [56, 1]
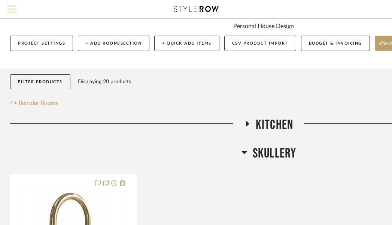
click at [244, 151] on icon at bounding box center [243, 152] width 5 height 3
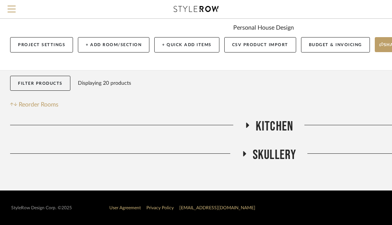
scroll to position [36, 1]
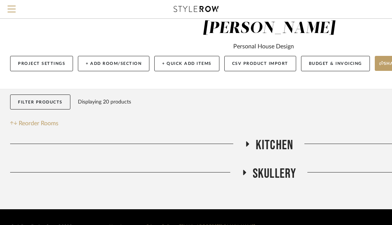
click at [243, 170] on icon at bounding box center [244, 172] width 3 height 5
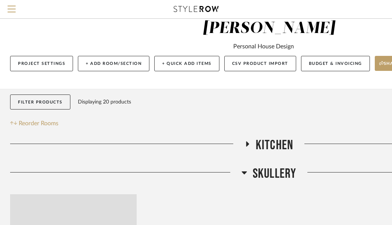
scroll to position [56, 1]
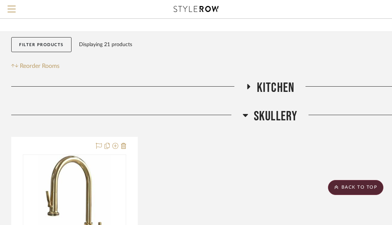
scroll to position [92, 0]
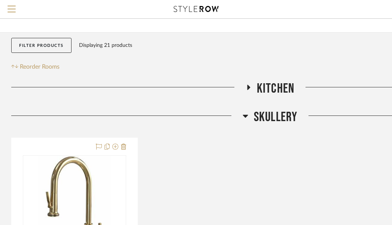
click at [246, 84] on fa-icon at bounding box center [249, 89] width 6 height 11
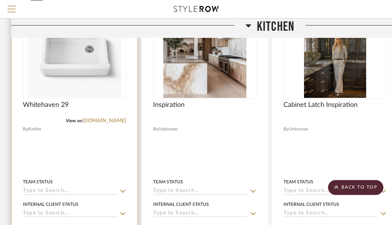
scroll to position [286, 0]
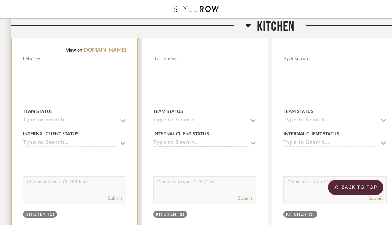
click at [96, 59] on div at bounding box center [75, 80] width 126 height 328
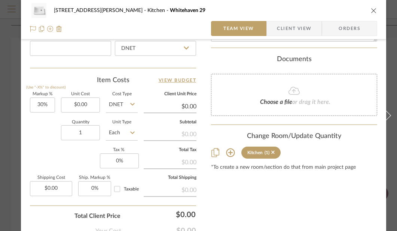
scroll to position [421, 0]
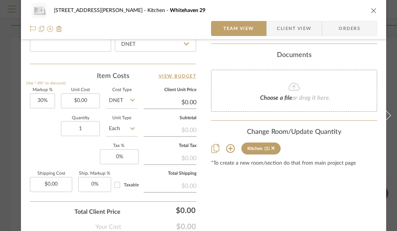
click at [229, 151] on icon at bounding box center [230, 148] width 9 height 9
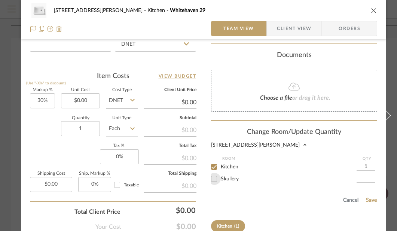
click at [218, 179] on input "Skullery" at bounding box center [214, 179] width 12 height 12
checkbox input "true"
type input "1"
click at [215, 164] on input "Kitchen" at bounding box center [214, 167] width 12 height 12
checkbox input "false"
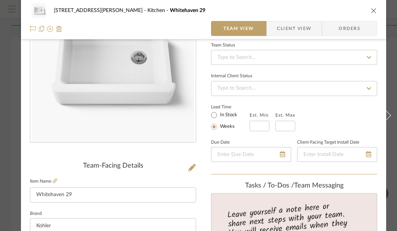
scroll to position [0, 0]
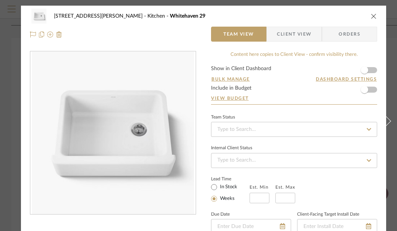
click at [373, 14] on icon "close" at bounding box center [374, 16] width 6 height 6
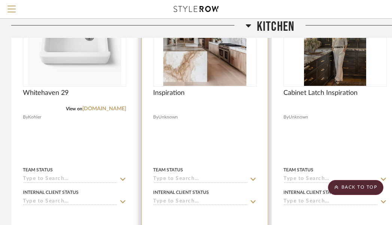
scroll to position [173, 0]
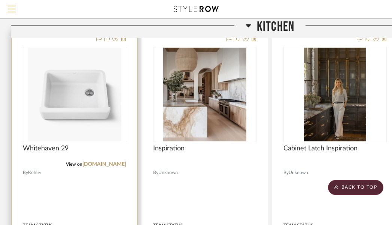
scroll to position [248, 0]
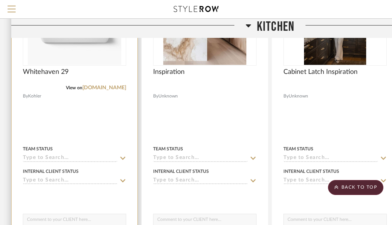
click at [82, 85] on span "View on" at bounding box center [74, 87] width 16 height 4
click at [78, 42] on img "0" at bounding box center [75, 18] width 94 height 94
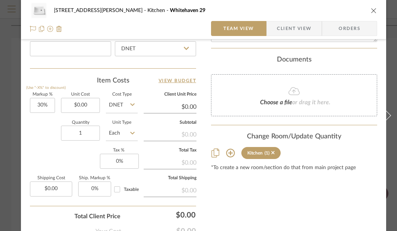
scroll to position [416, 0]
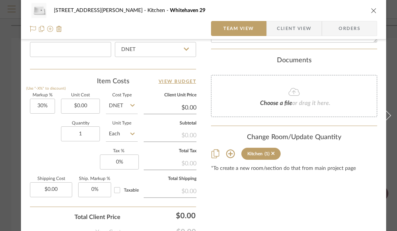
click at [216, 154] on icon at bounding box center [216, 153] width 8 height 9
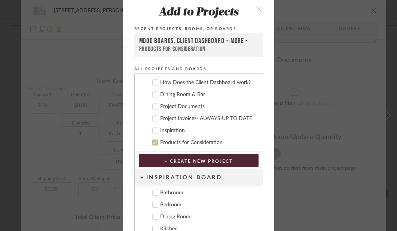
scroll to position [0, 0]
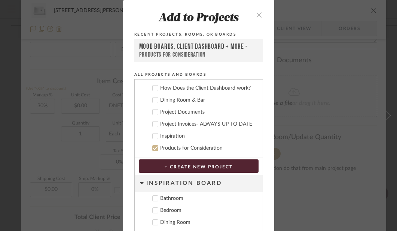
click at [259, 15] on icon "close" at bounding box center [259, 15] width 6 height 6
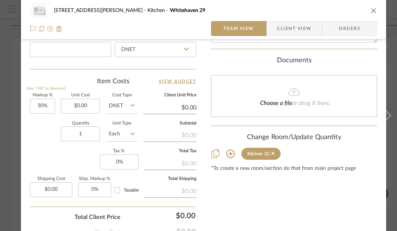
click at [233, 149] on fa-icon at bounding box center [230, 153] width 9 height 9
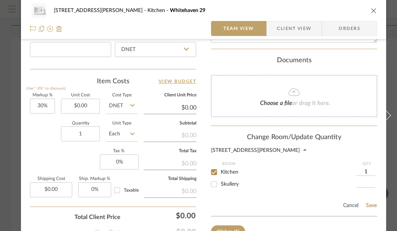
click at [215, 185] on input "Skullery" at bounding box center [214, 184] width 12 height 12
checkbox input "true"
type input "1"
click at [369, 206] on button "Save" at bounding box center [372, 205] width 12 height 6
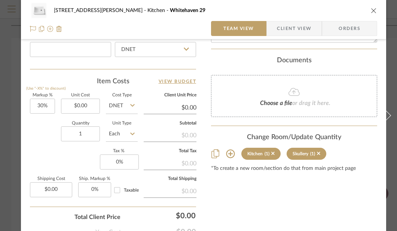
click at [232, 155] on icon at bounding box center [230, 153] width 9 height 9
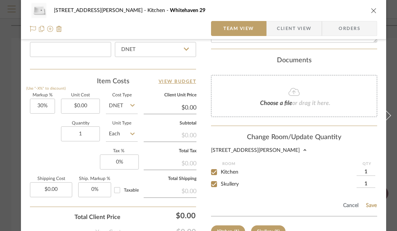
click at [216, 170] on input "Kitchen" at bounding box center [214, 172] width 12 height 12
checkbox input "false"
click at [367, 203] on button "Save" at bounding box center [372, 205] width 12 height 6
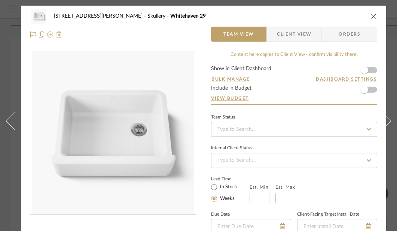
click at [376, 16] on icon "close" at bounding box center [374, 16] width 6 height 6
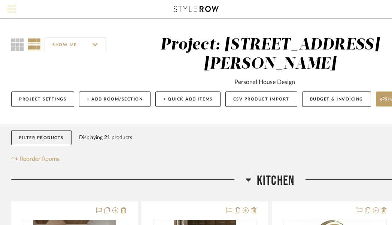
click at [249, 178] on icon at bounding box center [248, 179] width 5 height 3
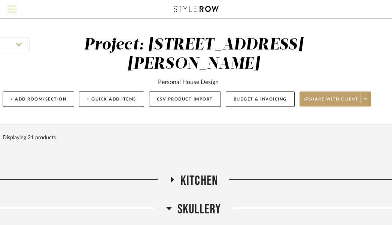
scroll to position [0, 147]
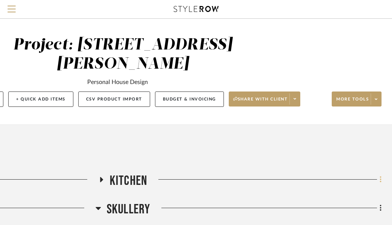
click at [381, 175] on icon at bounding box center [381, 179] width 2 height 8
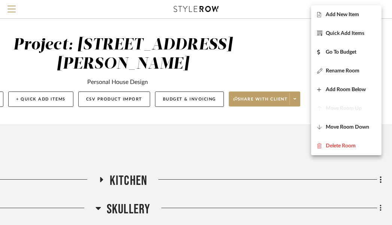
click at [382, 188] on div at bounding box center [196, 112] width 392 height 225
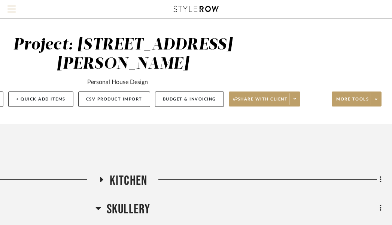
click at [380, 204] on icon at bounding box center [380, 207] width 1 height 6
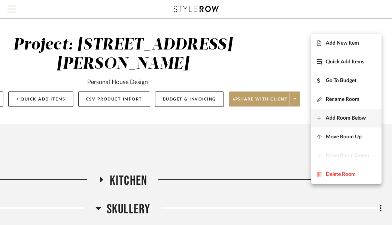
click at [345, 116] on span "Add Room Below" at bounding box center [346, 118] width 40 height 6
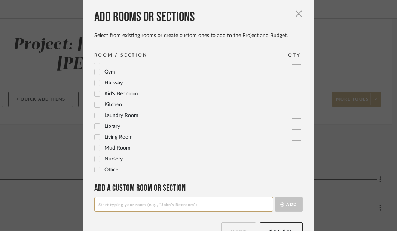
scroll to position [159, 0]
click at [97, 115] on icon at bounding box center [97, 114] width 5 height 5
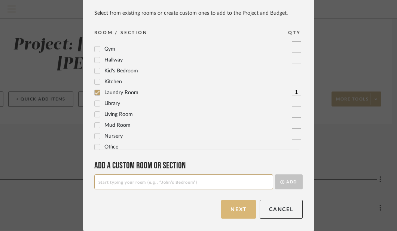
click at [238, 213] on button "Next" at bounding box center [238, 209] width 35 height 19
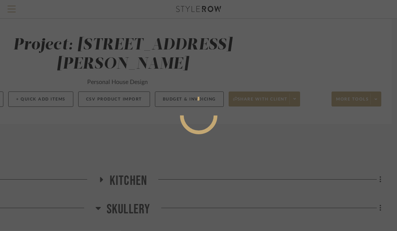
scroll to position [0, 0]
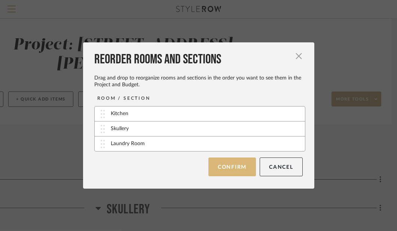
click at [226, 165] on button "Confirm" at bounding box center [233, 166] width 48 height 19
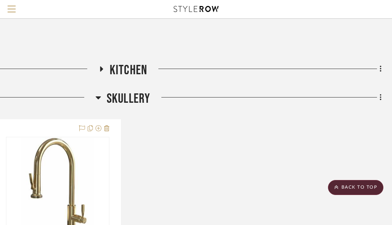
scroll to position [93, 147]
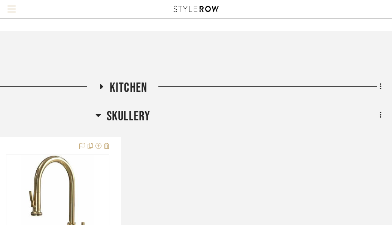
click at [127, 80] on span "Kitchen" at bounding box center [128, 88] width 37 height 16
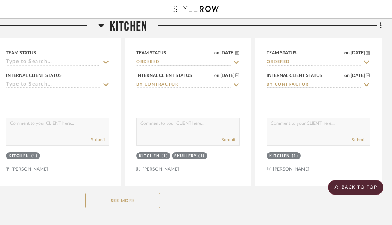
scroll to position [346, 147]
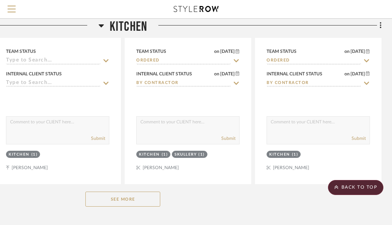
click at [135, 191] on button "See More" at bounding box center [122, 198] width 75 height 15
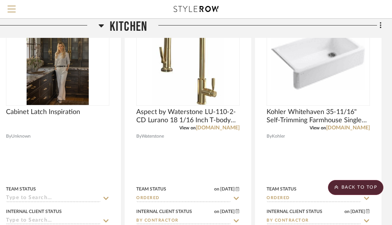
scroll to position [0, 147]
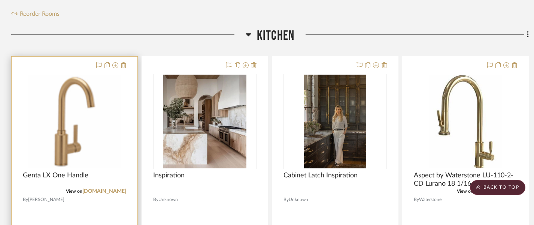
scroll to position [172, 0]
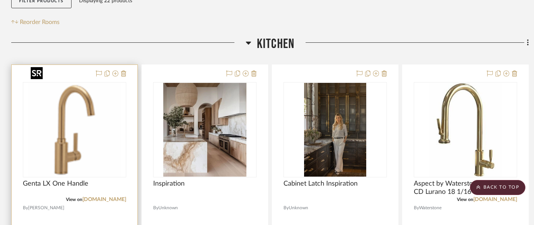
click at [97, 108] on img "0" at bounding box center [75, 130] width 94 height 94
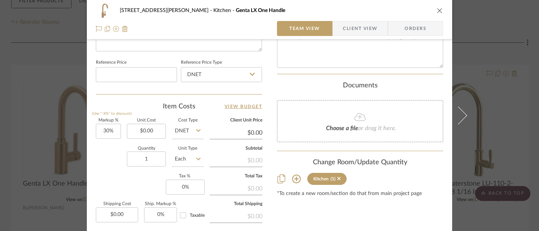
scroll to position [388, 0]
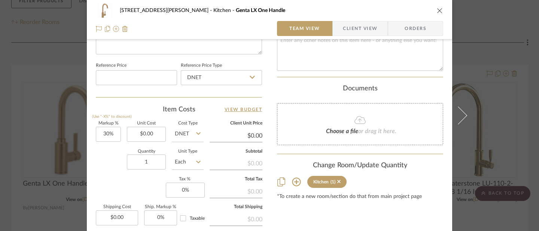
click at [294, 183] on icon at bounding box center [296, 181] width 9 height 9
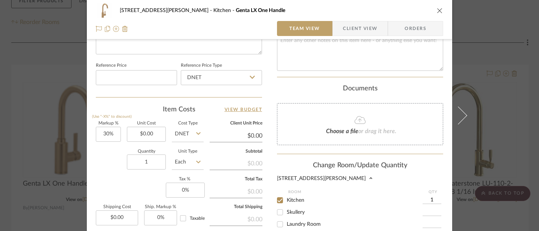
scroll to position [419, 0]
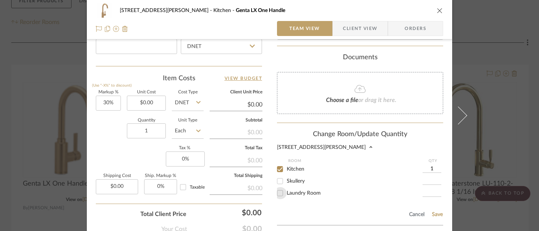
click at [278, 193] on input "Laundry Room" at bounding box center [280, 193] width 12 height 12
checkbox input "true"
type input "1"
click at [279, 168] on input "Kitchen" at bounding box center [280, 169] width 12 height 12
checkbox input "false"
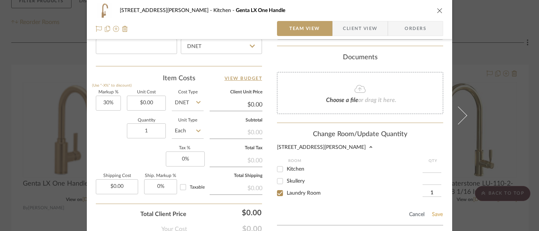
click at [397, 213] on button "Save" at bounding box center [438, 214] width 12 height 6
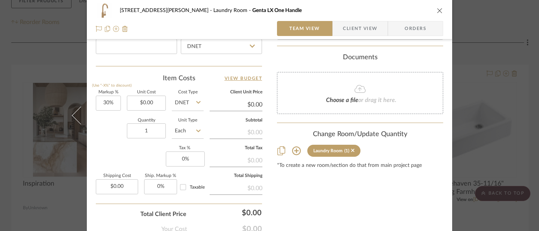
click at [397, 10] on icon "close" at bounding box center [440, 10] width 6 height 6
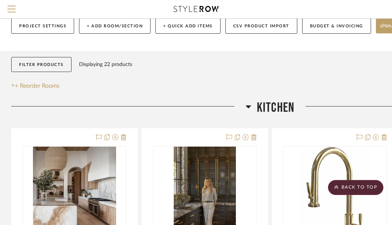
scroll to position [0, 0]
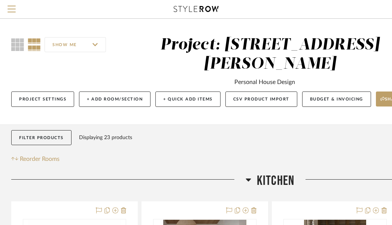
scroll to position [116, 0]
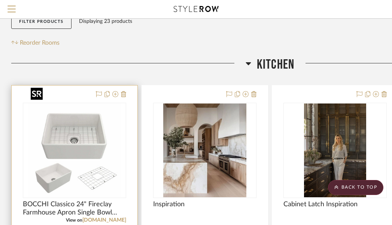
click at [102, 107] on img "0" at bounding box center [75, 150] width 94 height 94
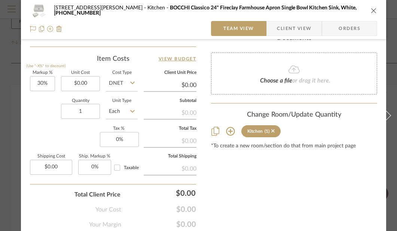
scroll to position [443, 0]
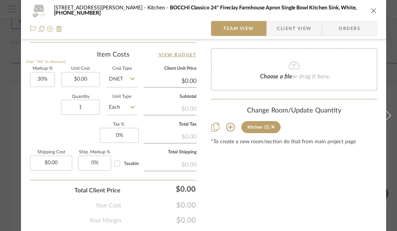
click at [229, 130] on icon at bounding box center [230, 126] width 9 height 9
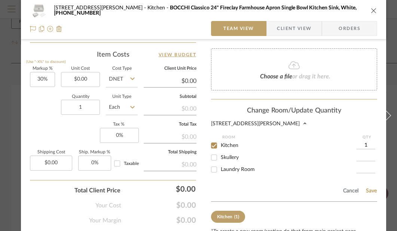
click at [218, 170] on input "Laundry Room" at bounding box center [214, 169] width 12 height 12
checkbox input "true"
type input "1"
click at [214, 143] on input "Kitchen" at bounding box center [214, 145] width 12 height 12
checkbox input "false"
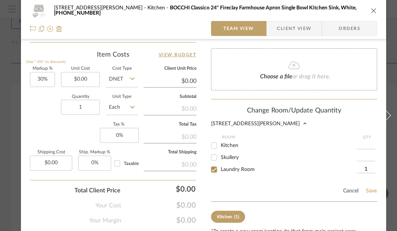
click at [366, 190] on button "Save" at bounding box center [372, 191] width 12 height 6
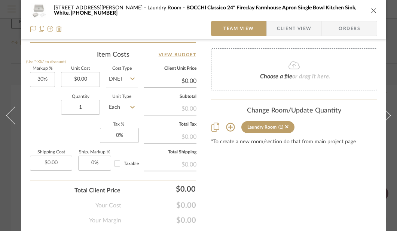
click at [373, 12] on icon "close" at bounding box center [374, 10] width 6 height 6
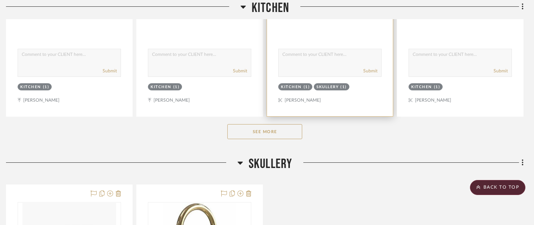
scroll to position [453, 5]
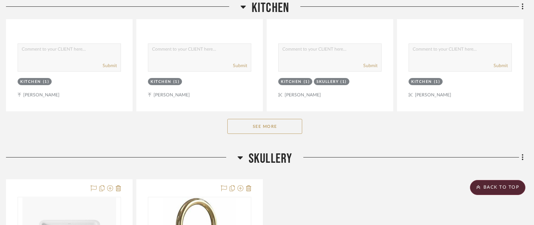
click at [264, 119] on button "See More" at bounding box center [264, 126] width 75 height 15
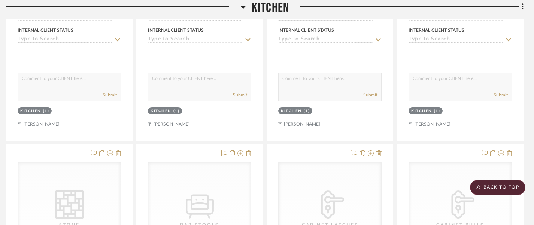
scroll to position [1089, 5]
